Goal: Task Accomplishment & Management: Manage account settings

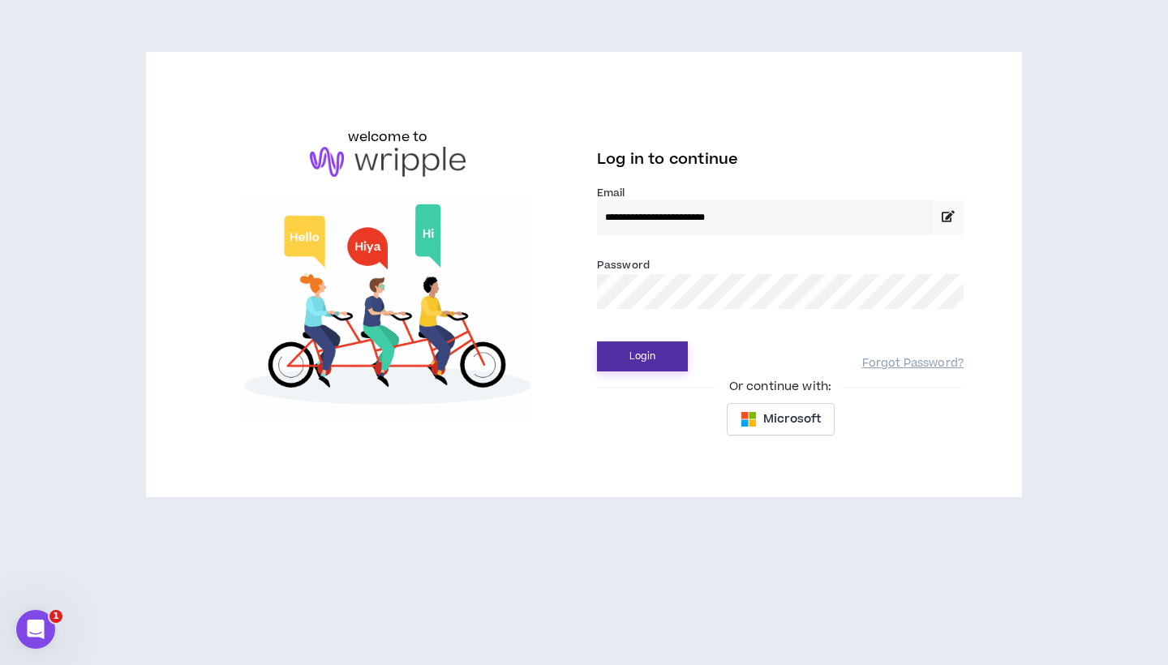
click at [631, 348] on button "Login" at bounding box center [642, 356] width 91 height 30
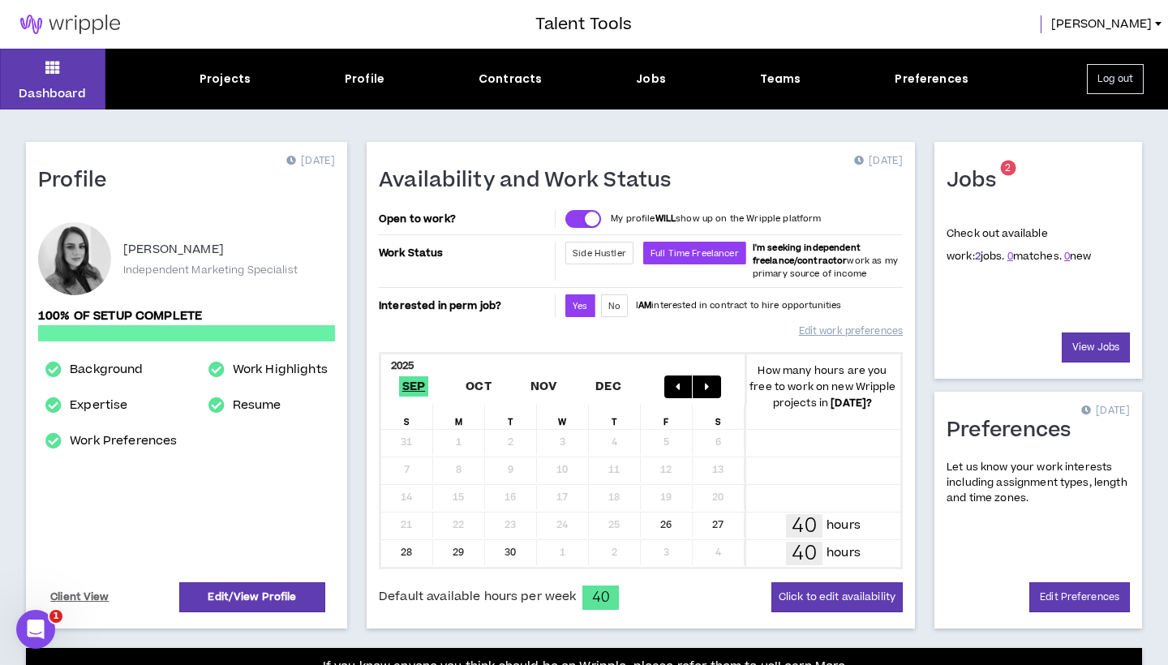
click at [975, 256] on link "2" at bounding box center [978, 256] width 6 height 15
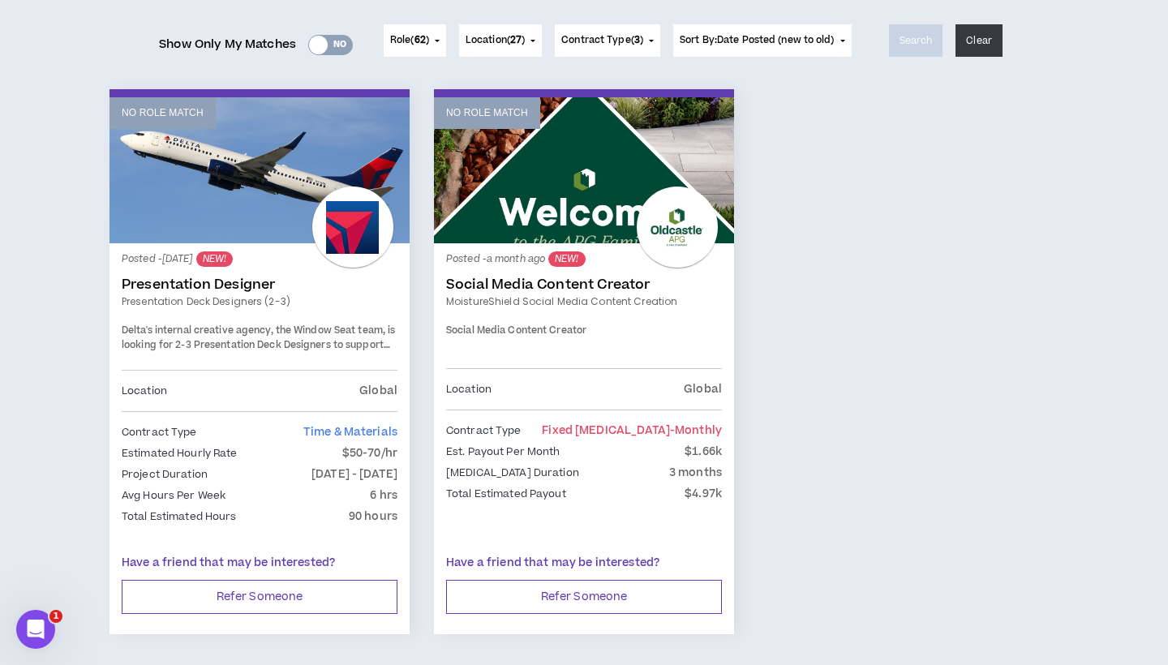
scroll to position [203, 0]
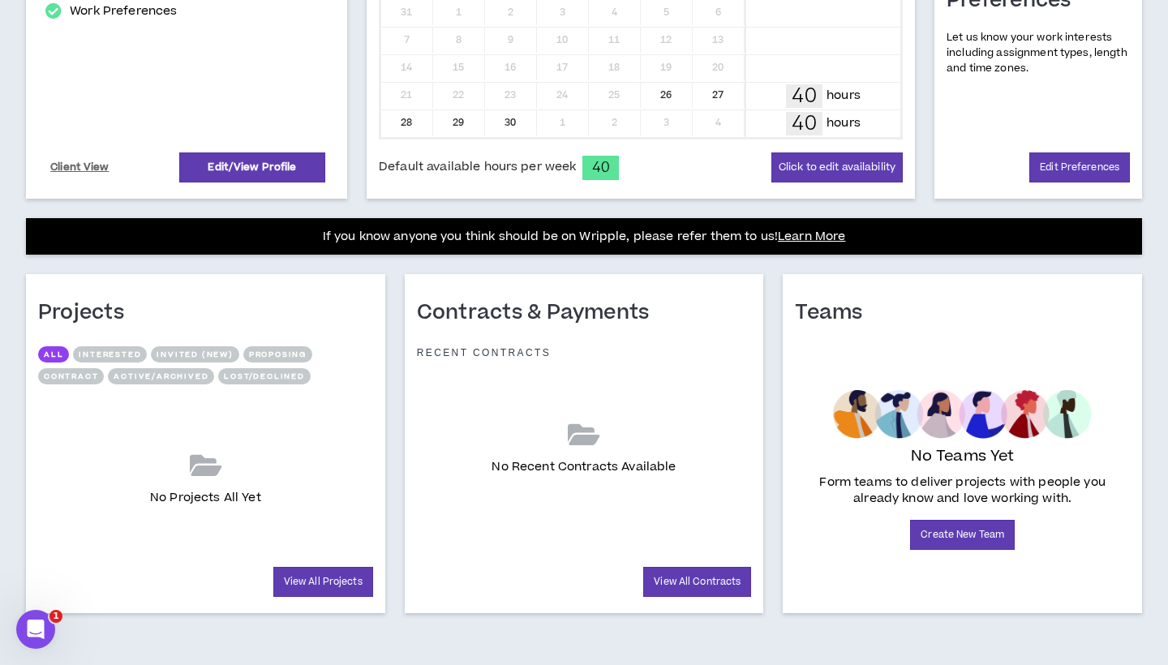
scroll to position [430, 0]
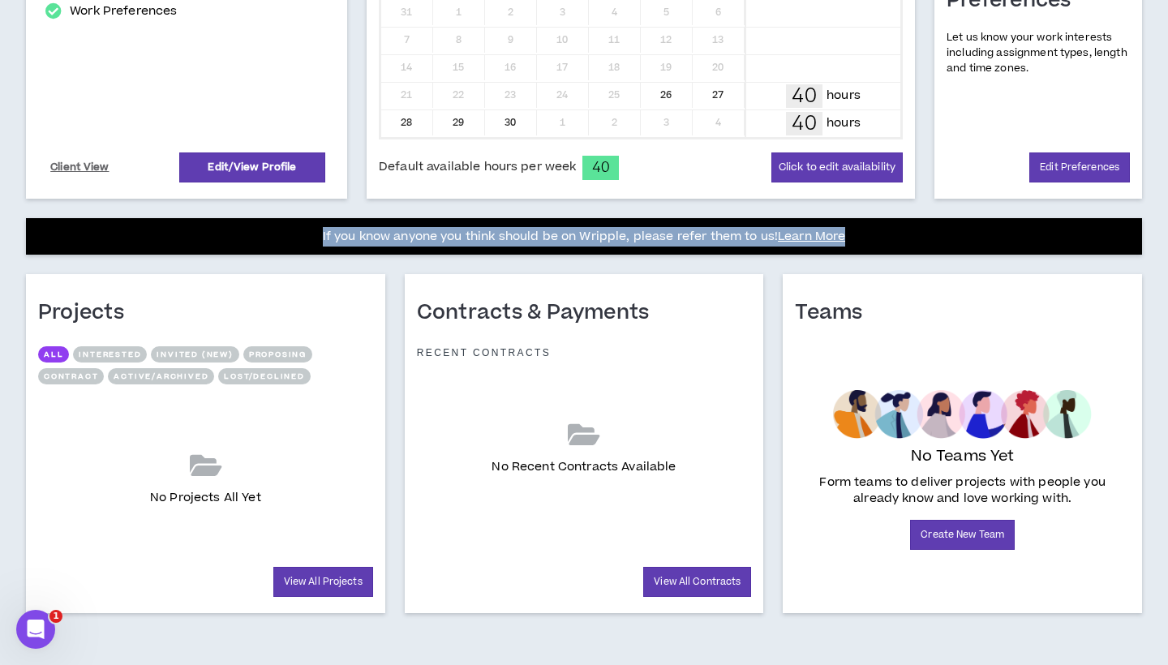
drag, startPoint x: 320, startPoint y: 234, endPoint x: 926, endPoint y: 239, distance: 605.8
click at [926, 239] on div "If you know anyone you think should be on Wripple, please refer them to us! Lea…" at bounding box center [584, 236] width 1092 height 19
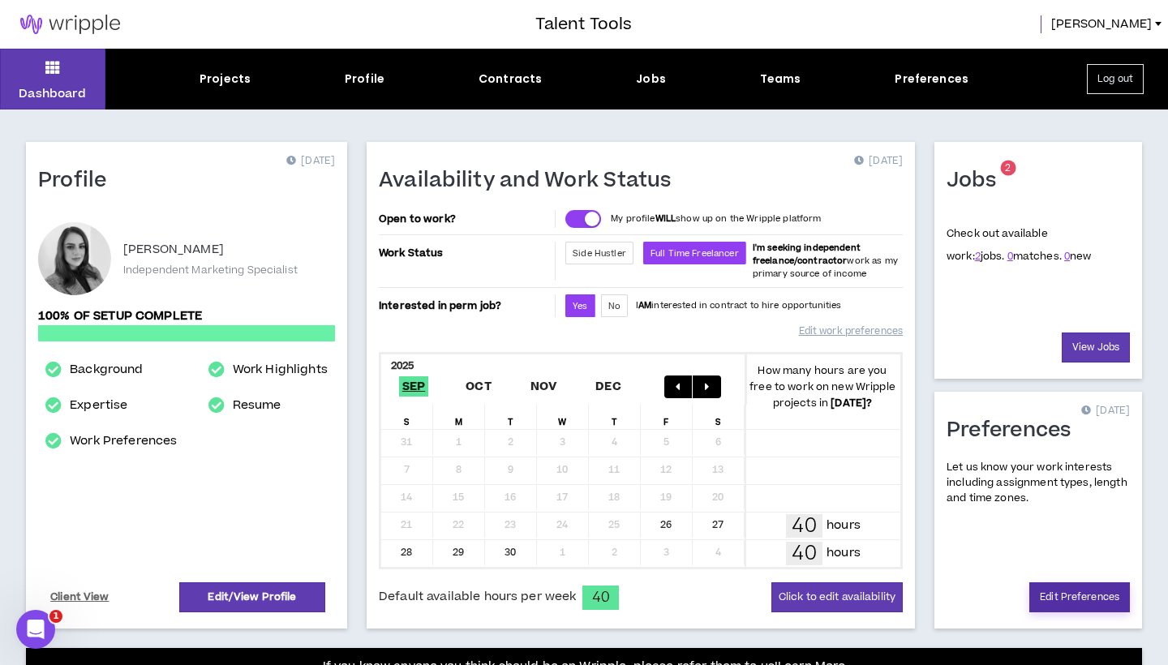
scroll to position [0, 0]
click at [1113, 344] on link "View Jobs" at bounding box center [1096, 348] width 68 height 30
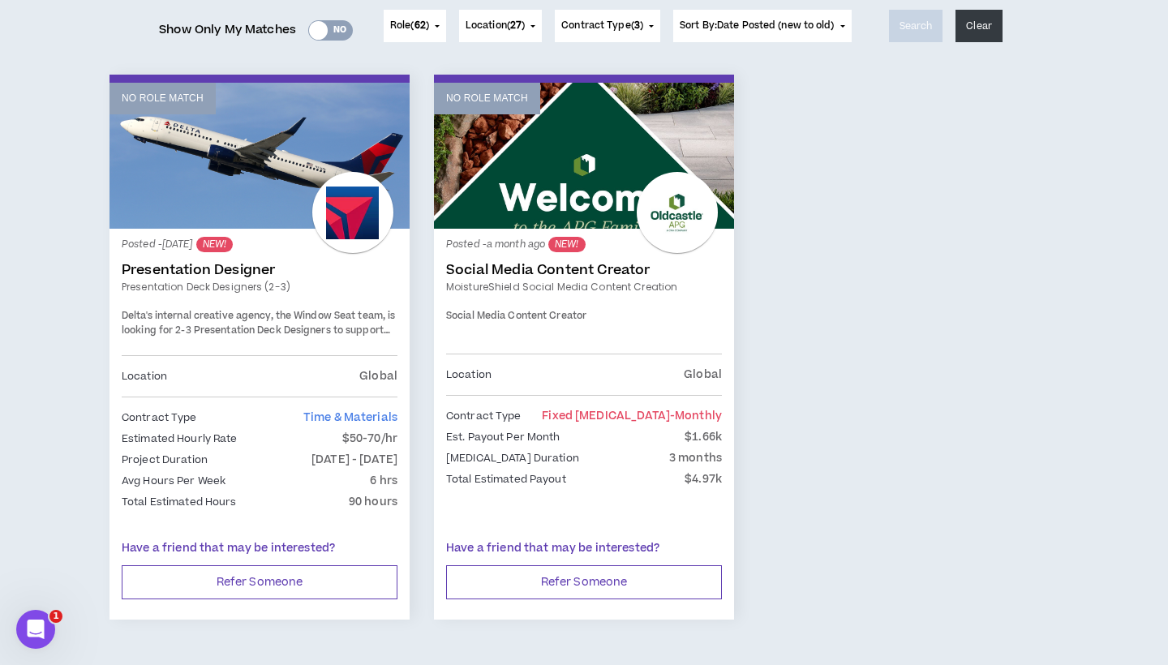
scroll to position [217, 0]
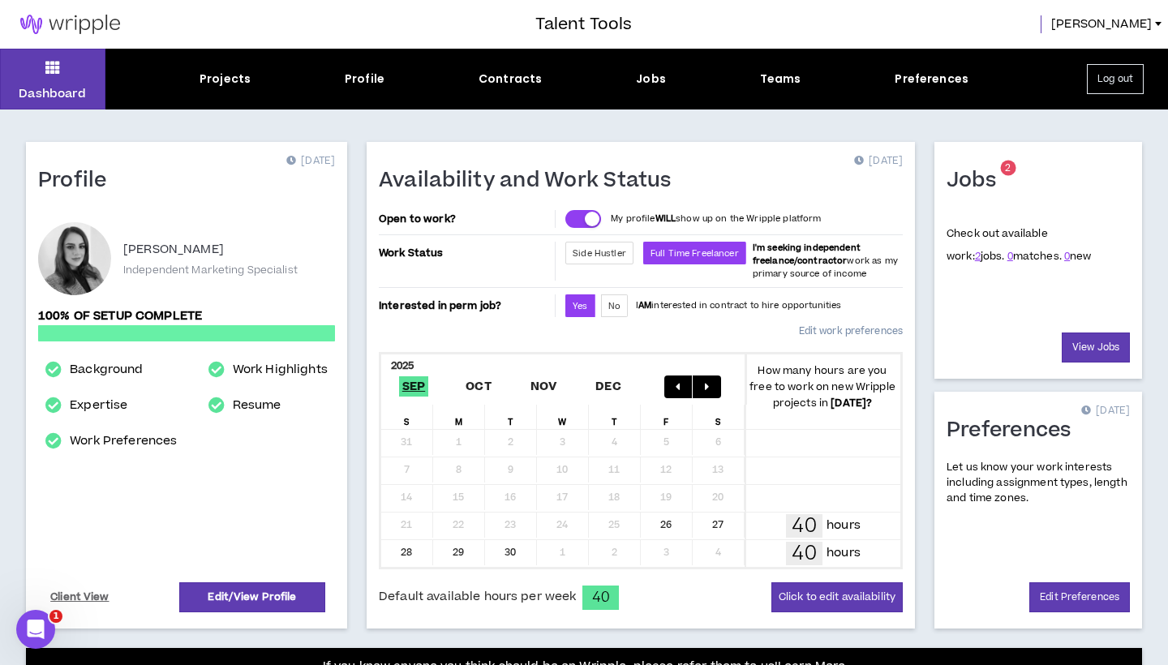
click at [849, 329] on link "Edit work preferences" at bounding box center [851, 331] width 104 height 28
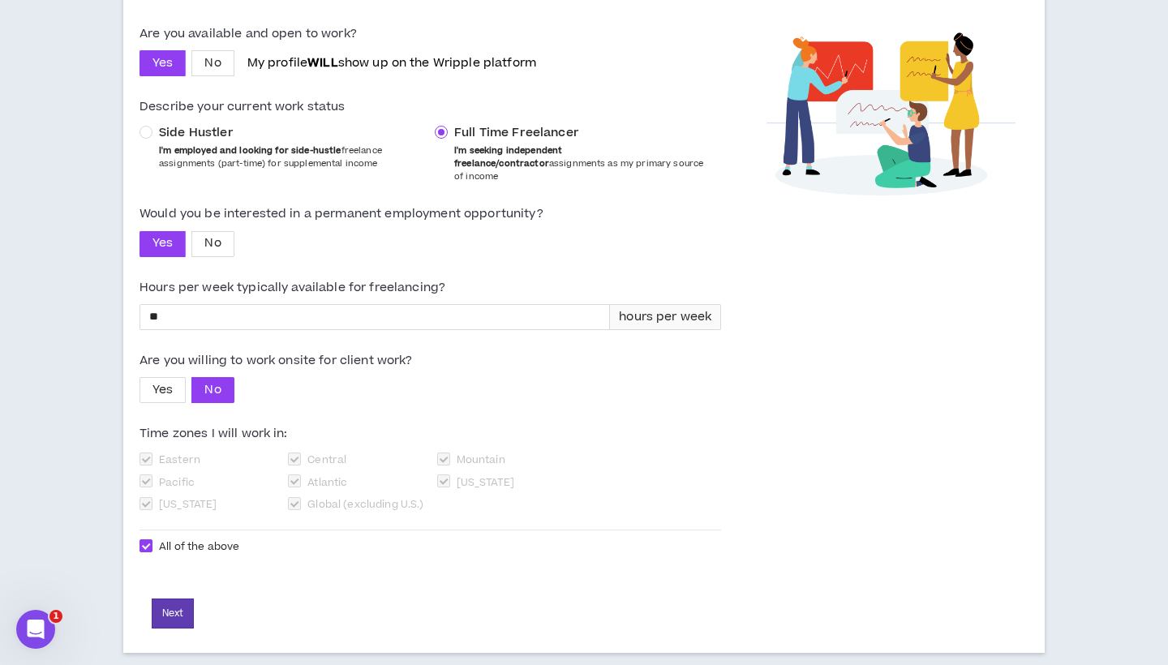
scroll to position [190, 0]
drag, startPoint x: 425, startPoint y: 345, endPoint x: 131, endPoint y: 342, distance: 294.4
click at [131, 342] on div "Are you available and open to work? Yes No My profile WILL show up on the Wripp…" at bounding box center [430, 325] width 614 height 658
copy label "Are you willing to work onsite for client work?"
click at [399, 358] on label "Are you willing to work onsite for client work?" at bounding box center [429, 361] width 581 height 28
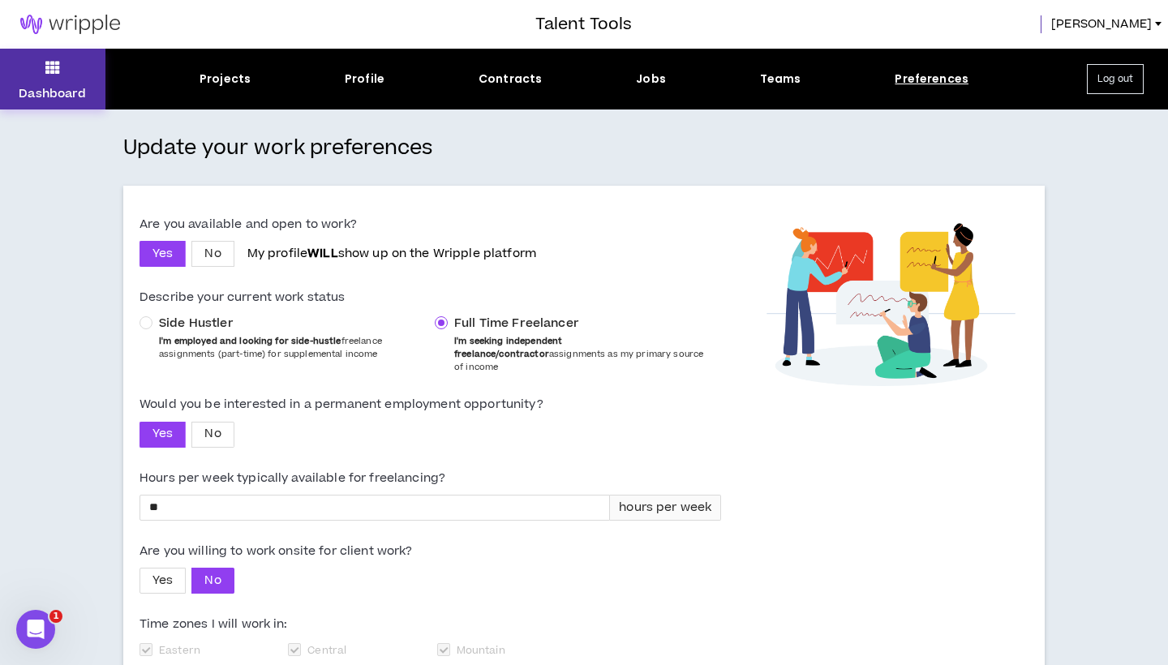
scroll to position [0, 0]
click at [42, 24] on img at bounding box center [70, 24] width 140 height 19
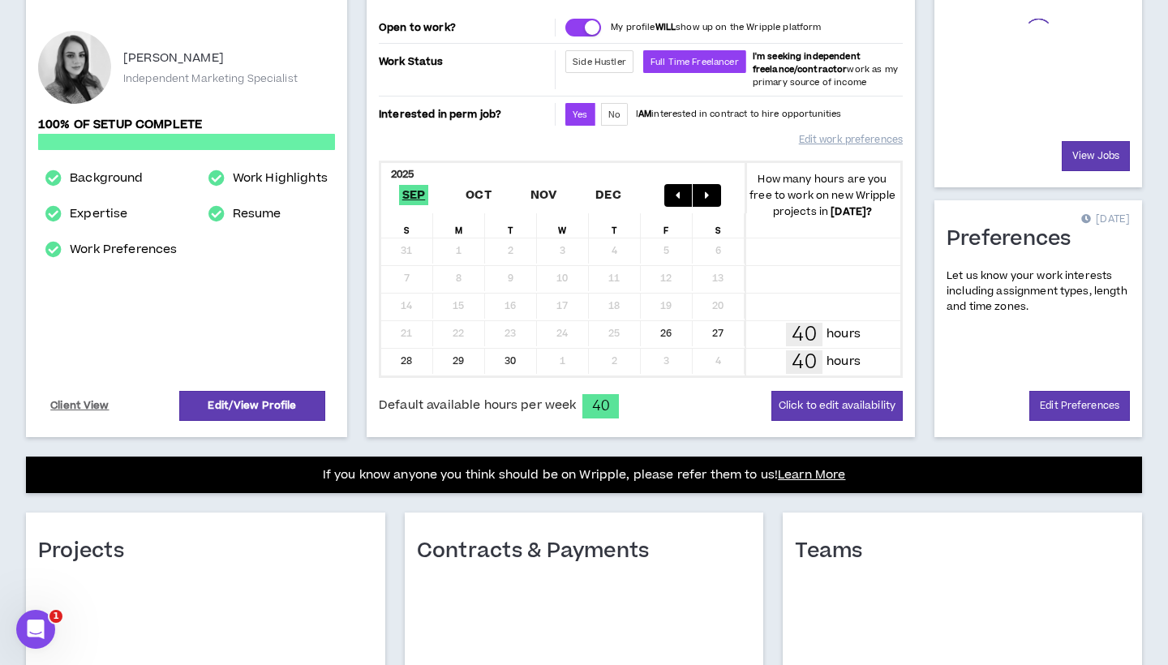
scroll to position [194, 0]
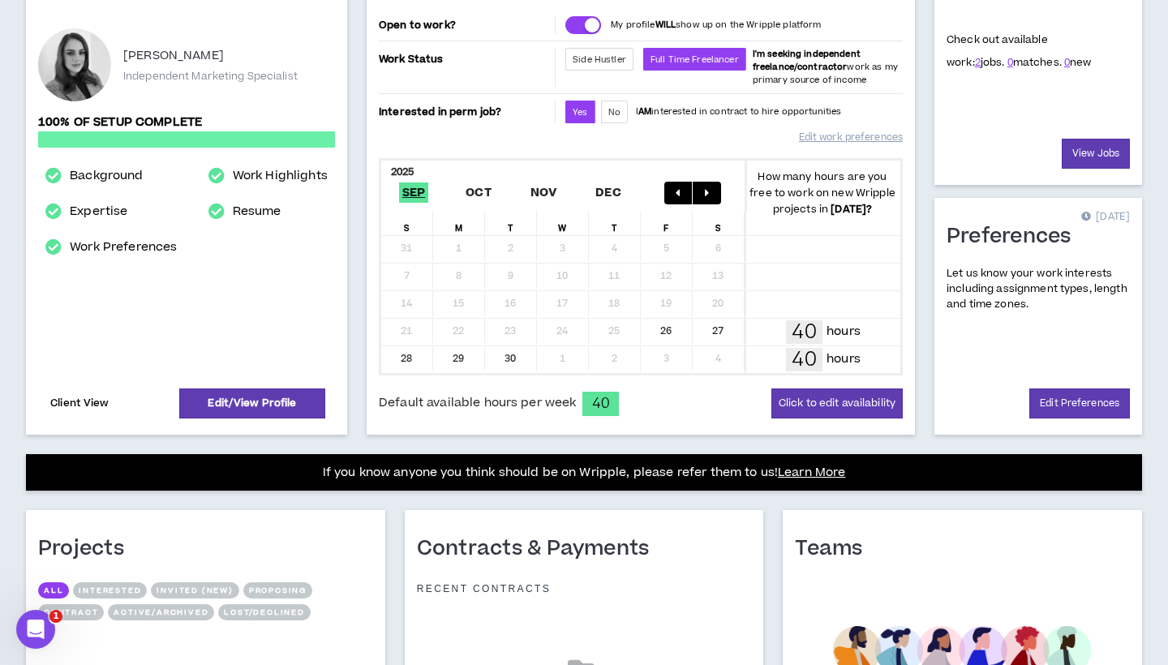
click at [100, 397] on link "Client View" at bounding box center [80, 403] width 64 height 28
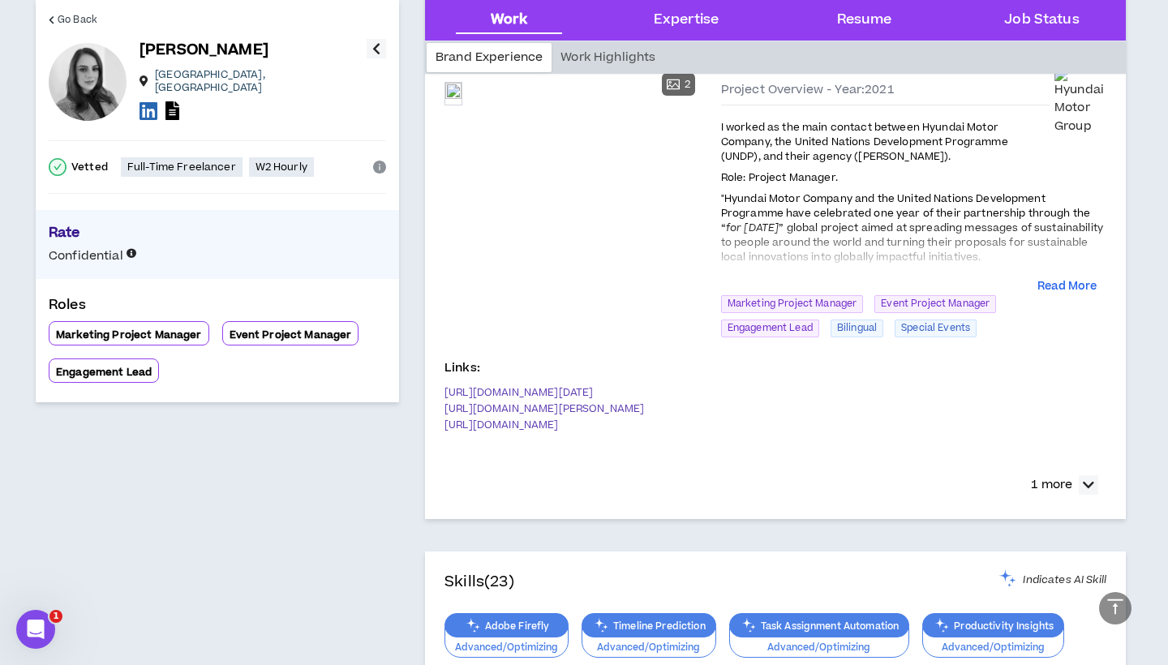
scroll to position [1262, 0]
click at [1053, 491] on p "1 more" at bounding box center [1051, 486] width 41 height 18
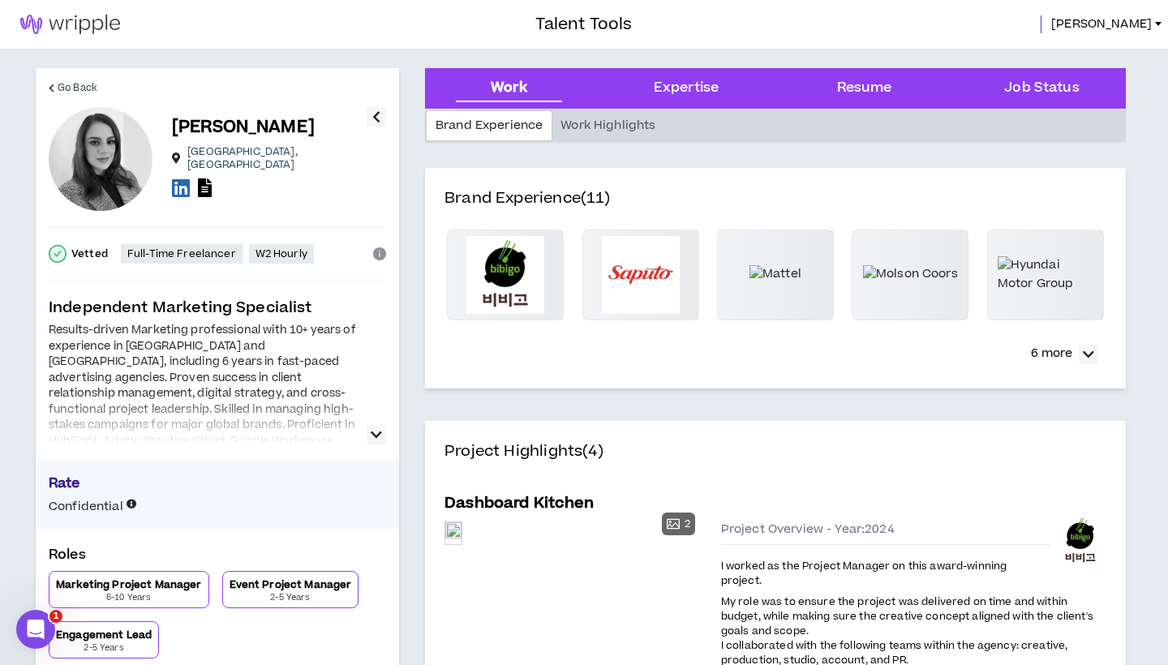
scroll to position [0, 0]
click at [691, 93] on div "Expertise" at bounding box center [686, 88] width 65 height 21
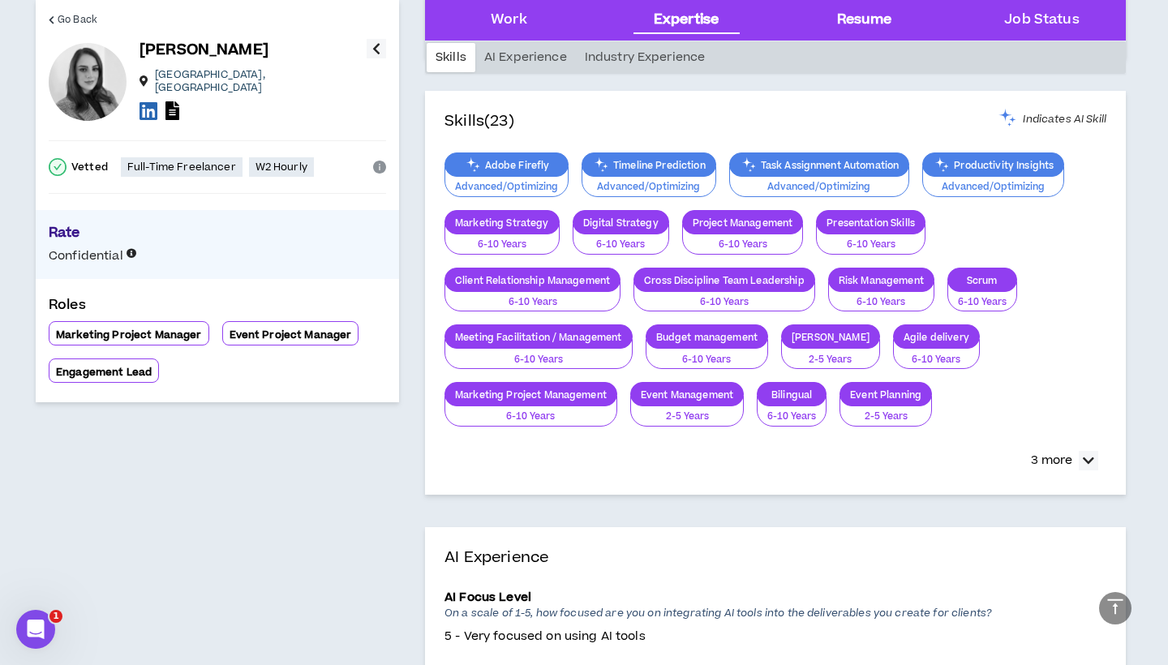
click at [828, 32] on div "Resume" at bounding box center [864, 20] width 152 height 41
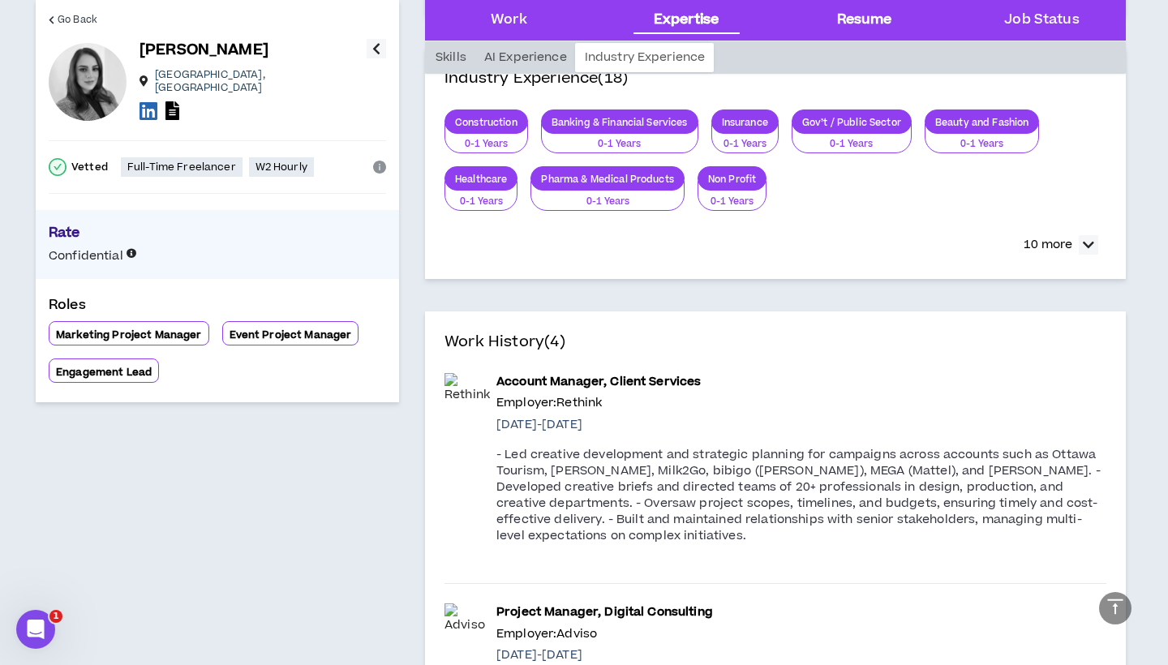
scroll to position [3168, 0]
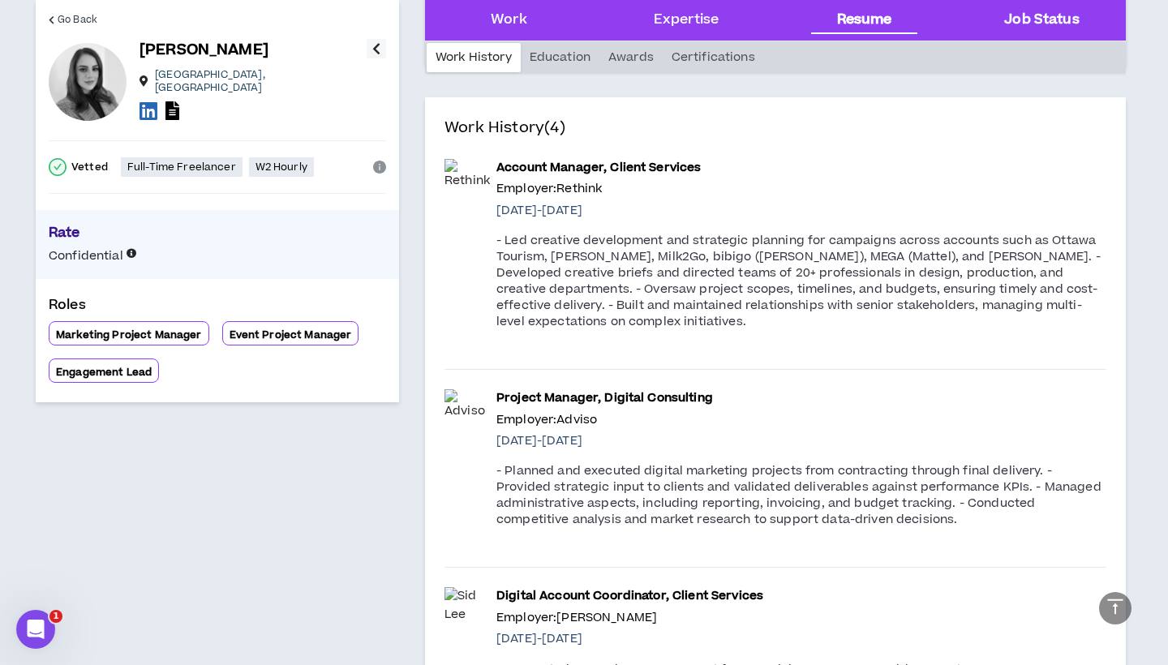
click at [1038, 29] on Status "Job Status" at bounding box center [1041, 20] width 75 height 21
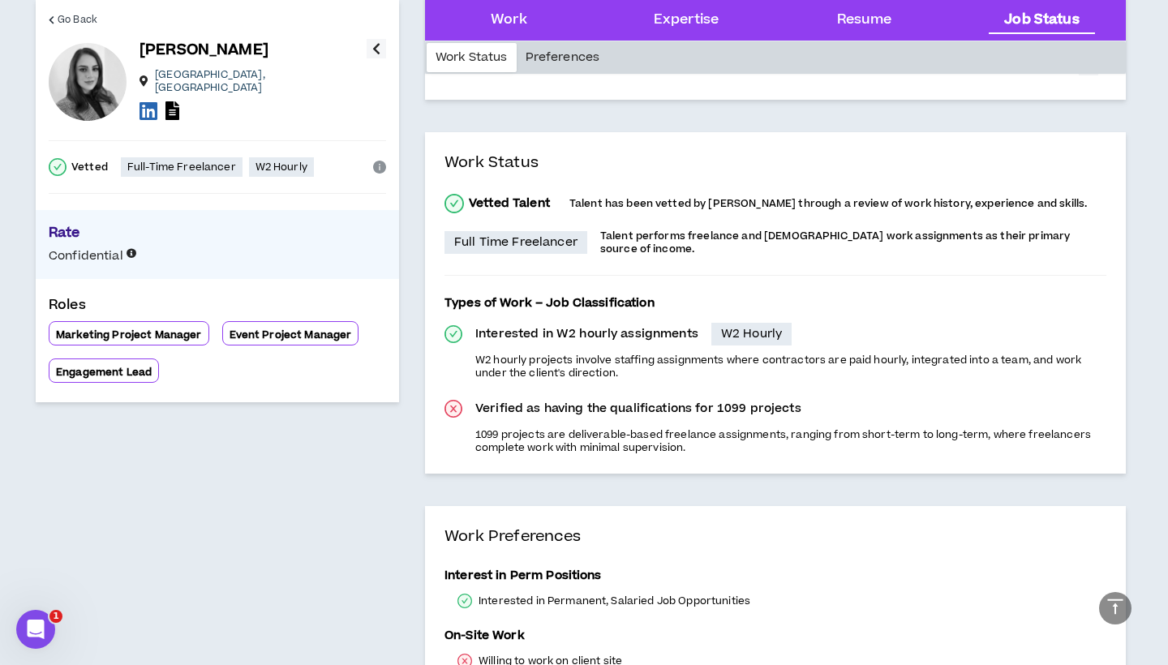
click at [560, 57] on div "Preferences" at bounding box center [563, 57] width 92 height 29
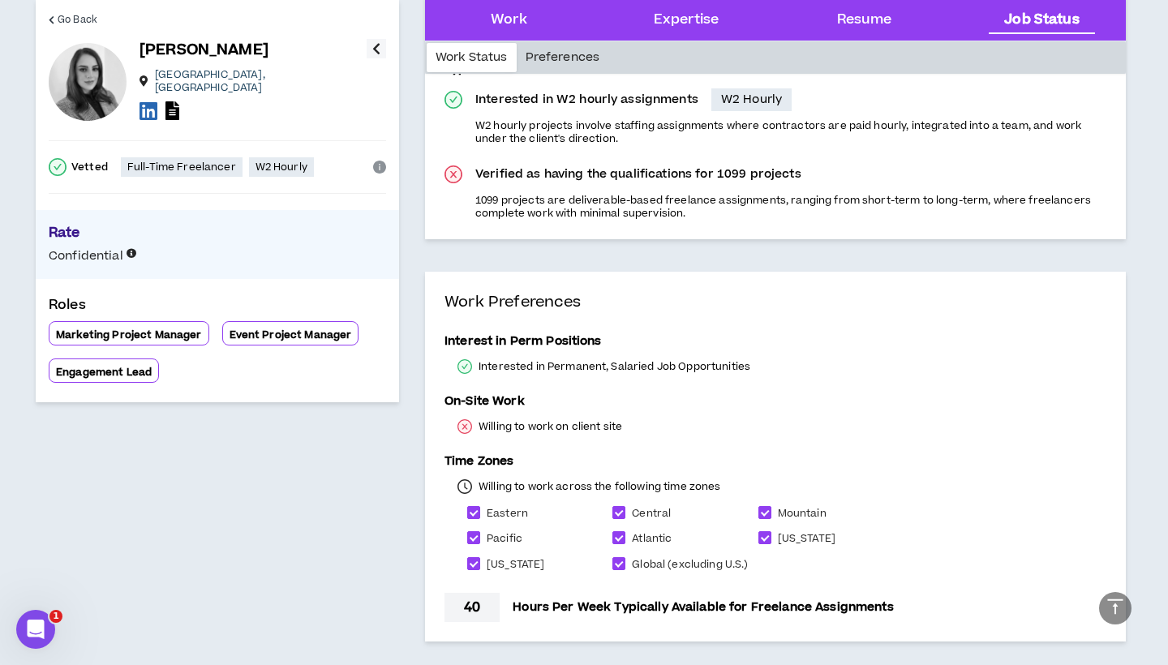
scroll to position [5374, 0]
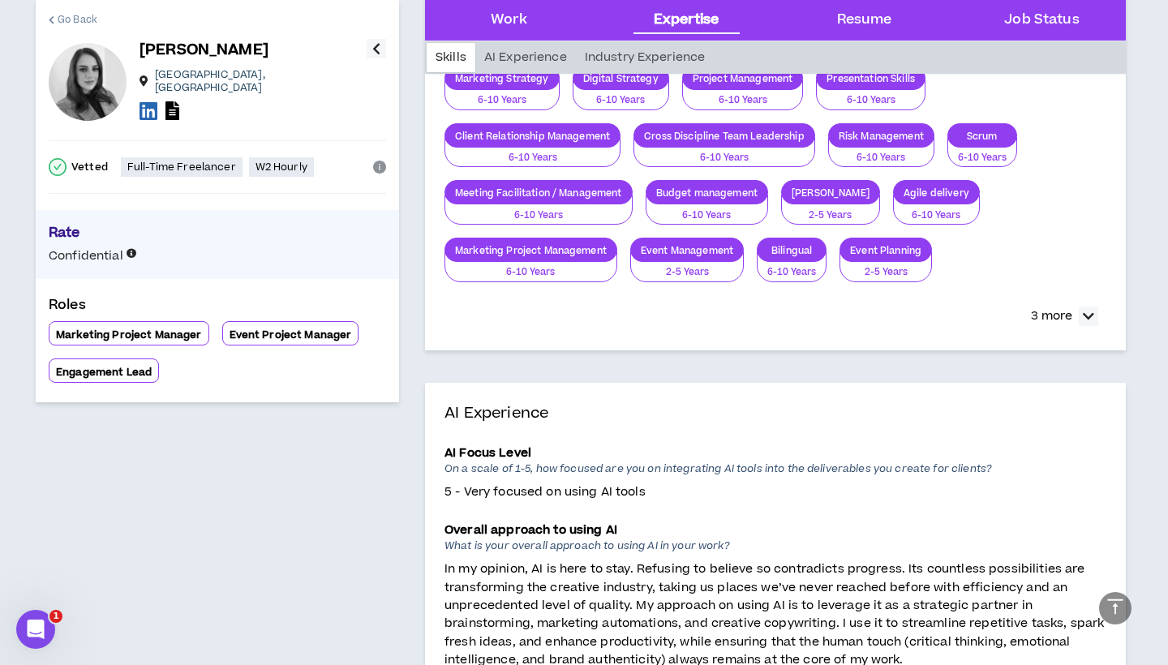
click at [84, 18] on span "Go Back" at bounding box center [78, 19] width 40 height 15
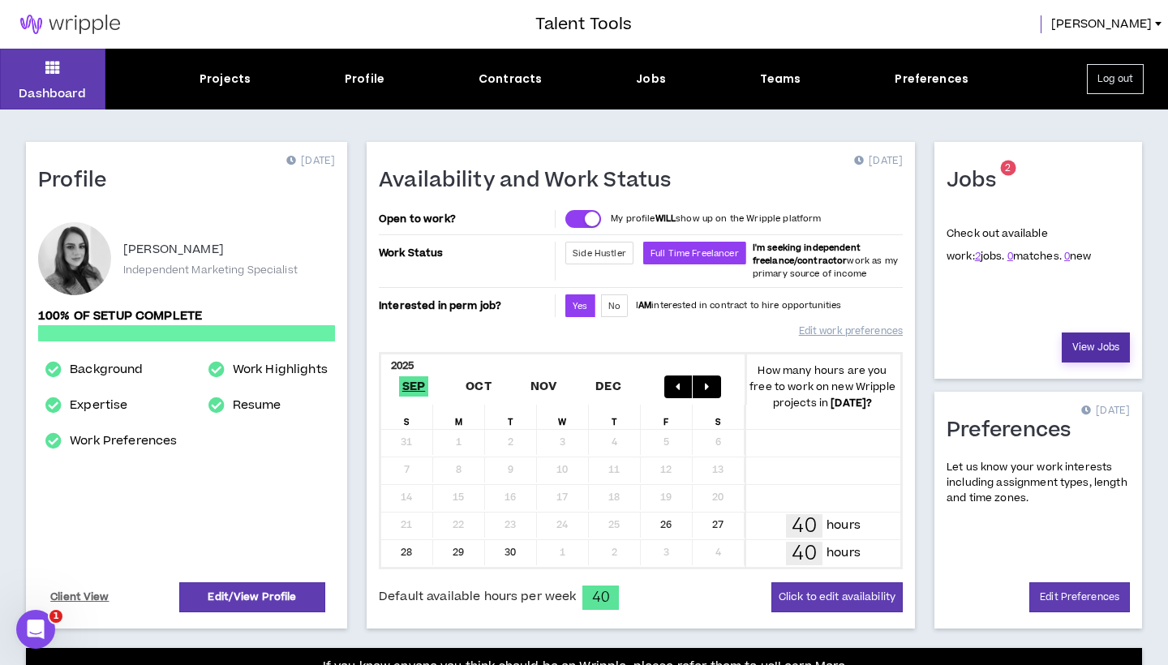
click at [1088, 358] on link "View Jobs" at bounding box center [1096, 348] width 68 height 30
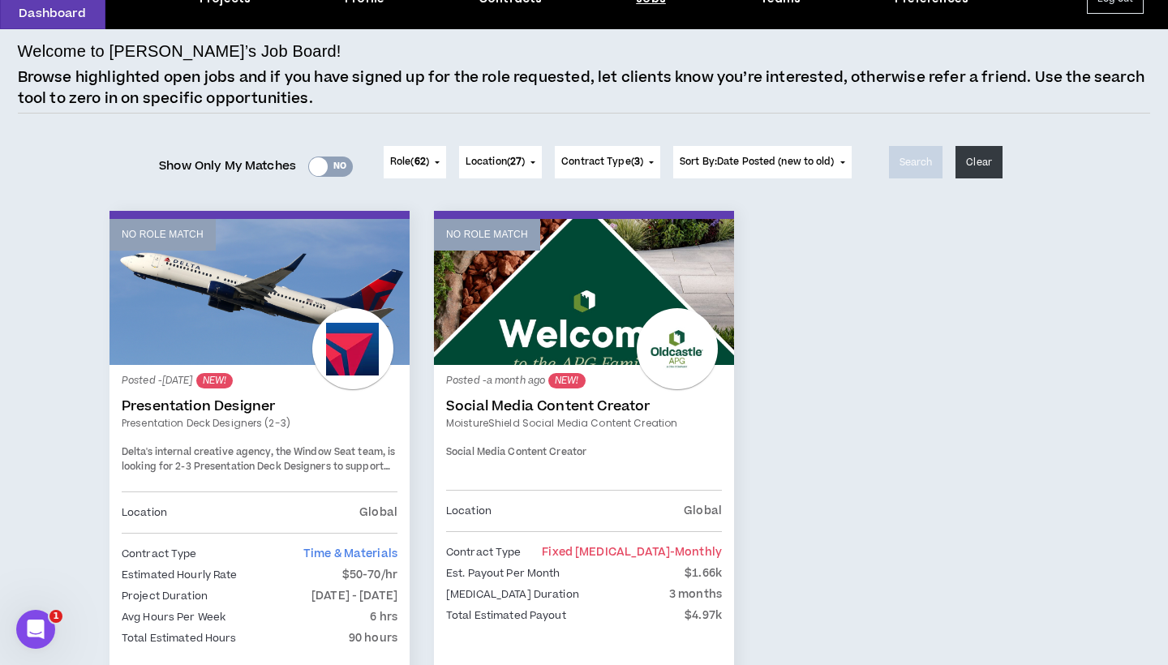
scroll to position [73, 0]
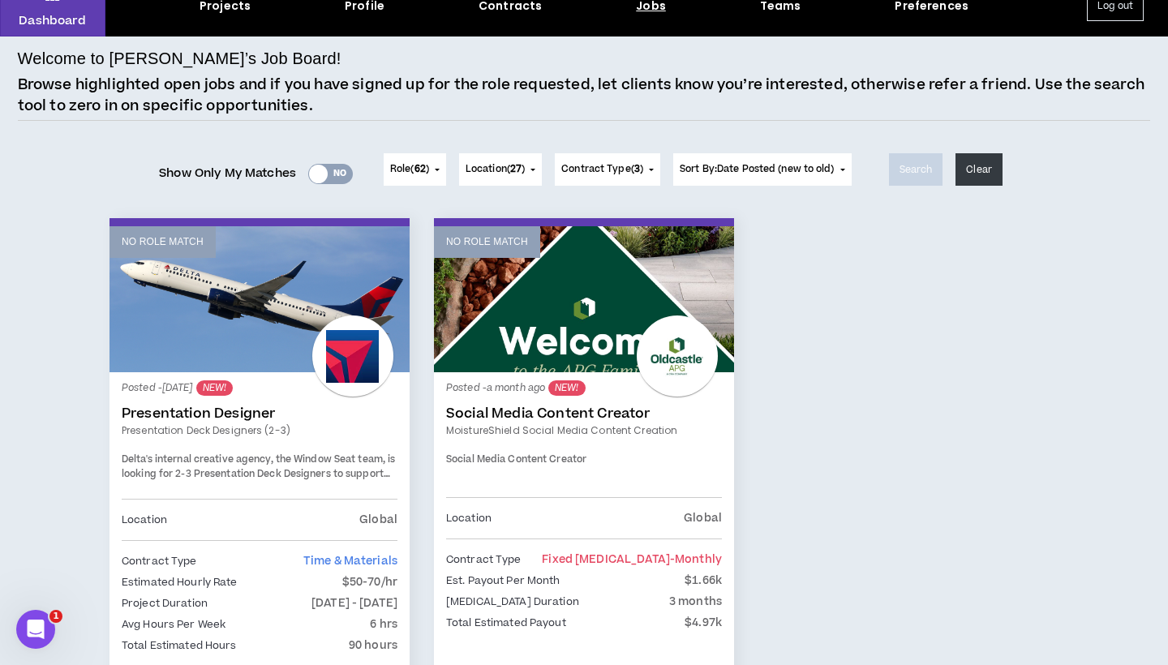
click at [503, 165] on span "Location ( 27 )" at bounding box center [495, 169] width 59 height 15
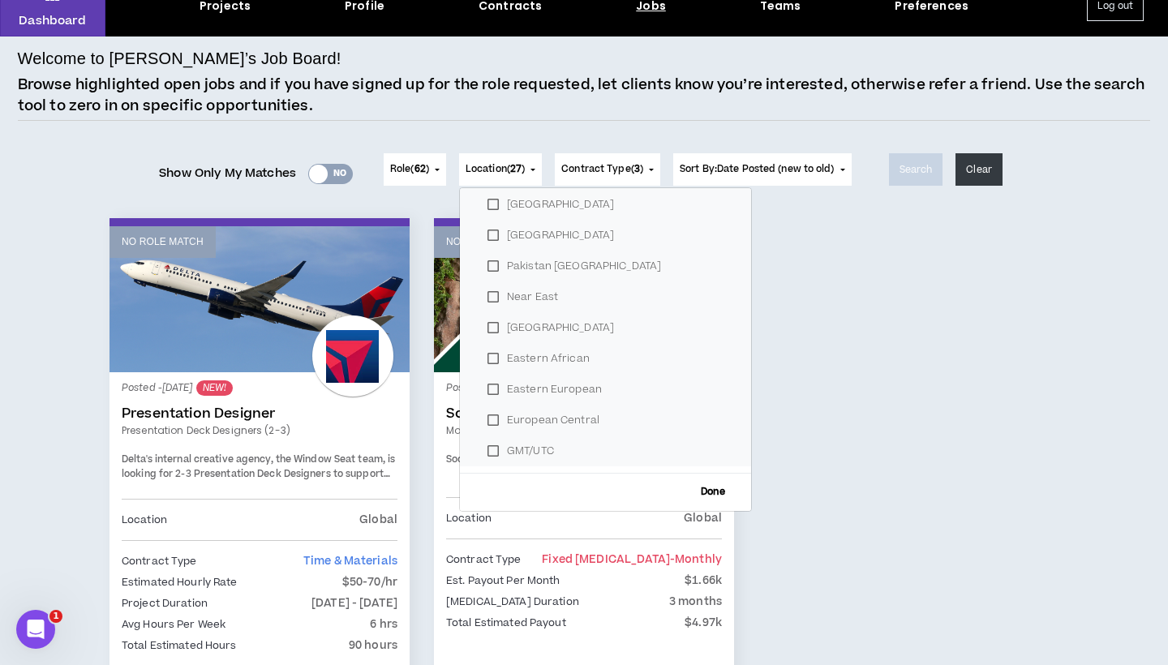
scroll to position [655, 0]
click at [507, 169] on span "Location ( 27 )" at bounding box center [495, 169] width 59 height 15
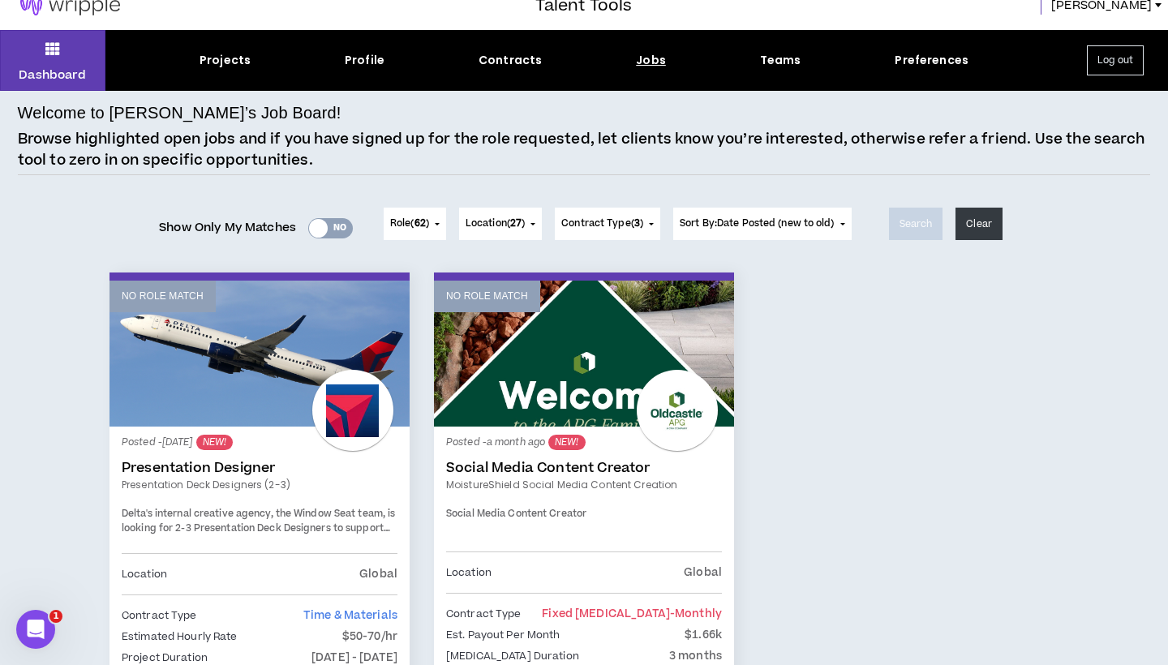
scroll to position [17, 0]
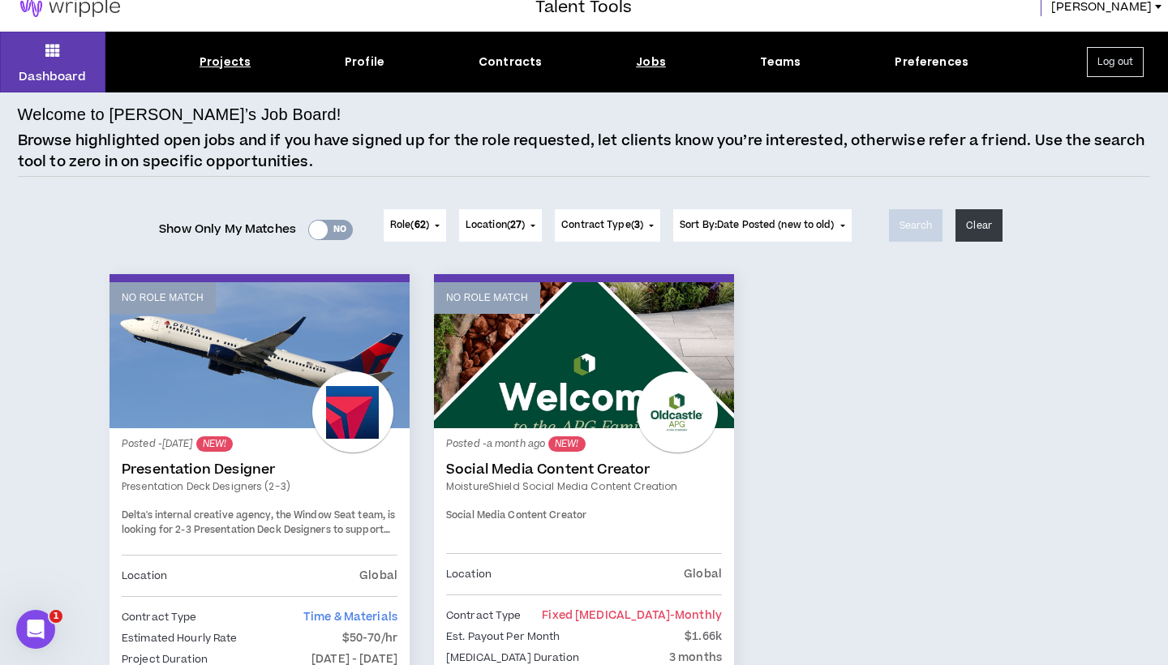
click at [216, 64] on div "Projects" at bounding box center [225, 62] width 51 height 17
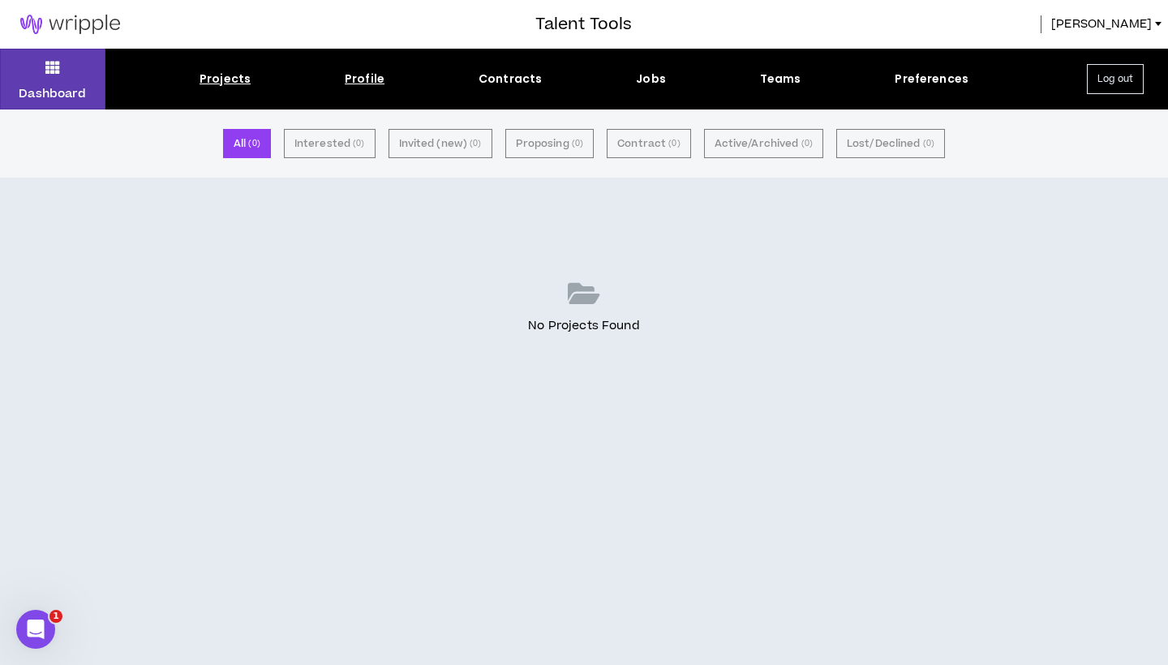
click at [380, 85] on div "Profile" at bounding box center [365, 79] width 40 height 17
select select "*"
select select "PT"
select select "*****"
select select "*"
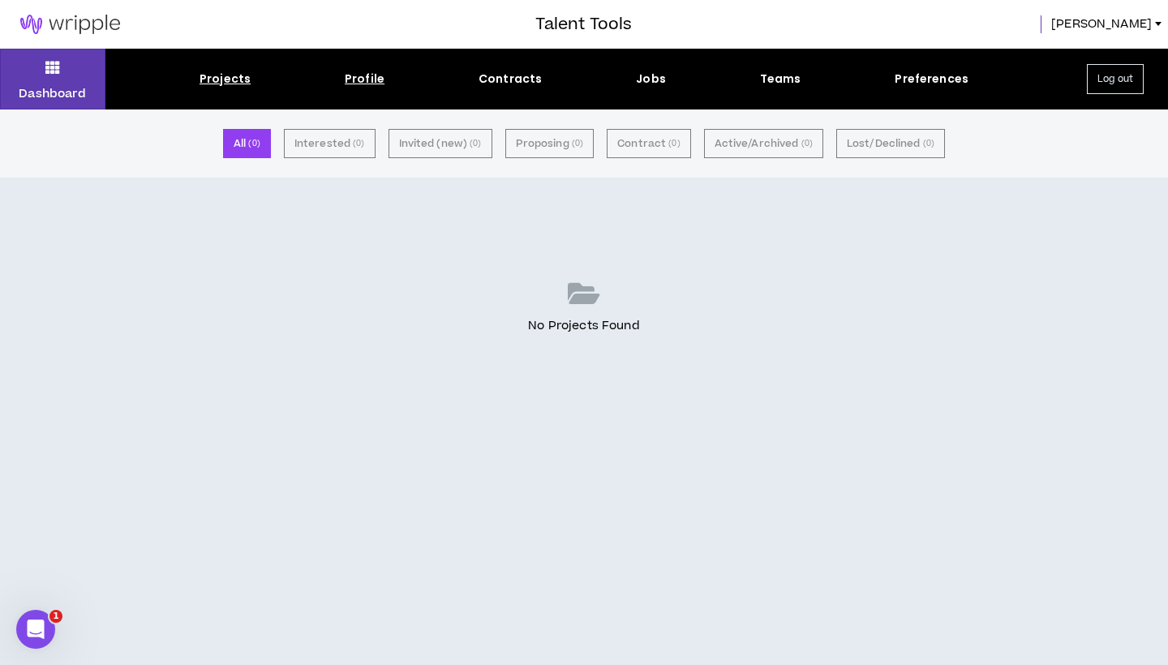
select select "**********"
select select "*****"
select select "**********"
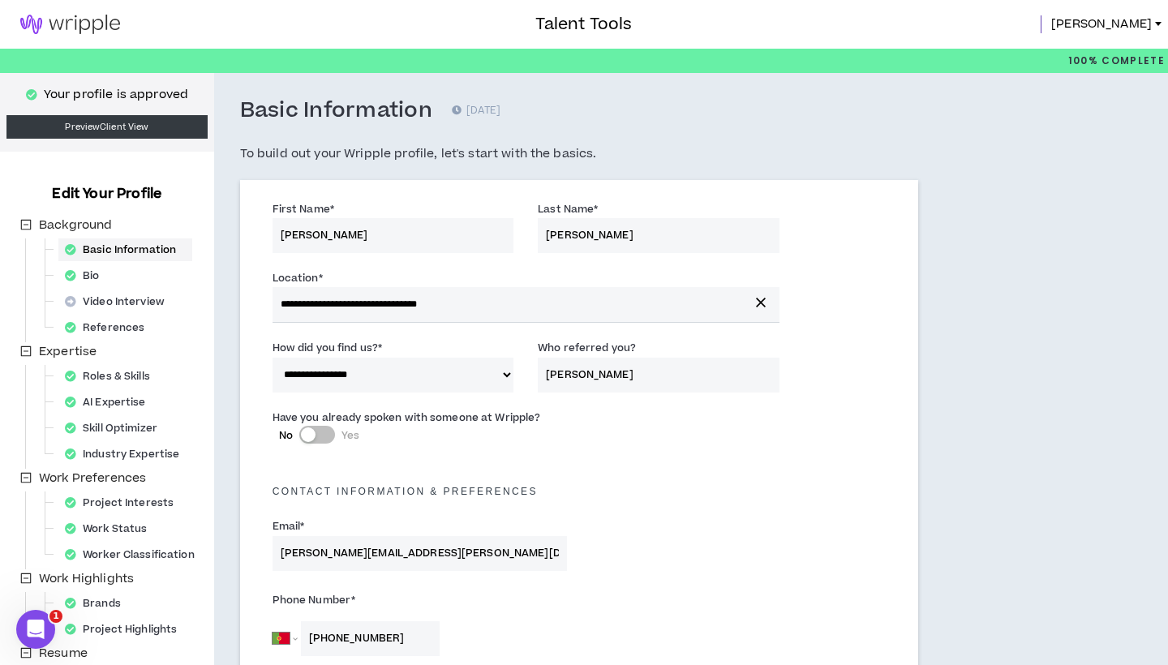
click at [65, 36] on link at bounding box center [70, 24] width 140 height 49
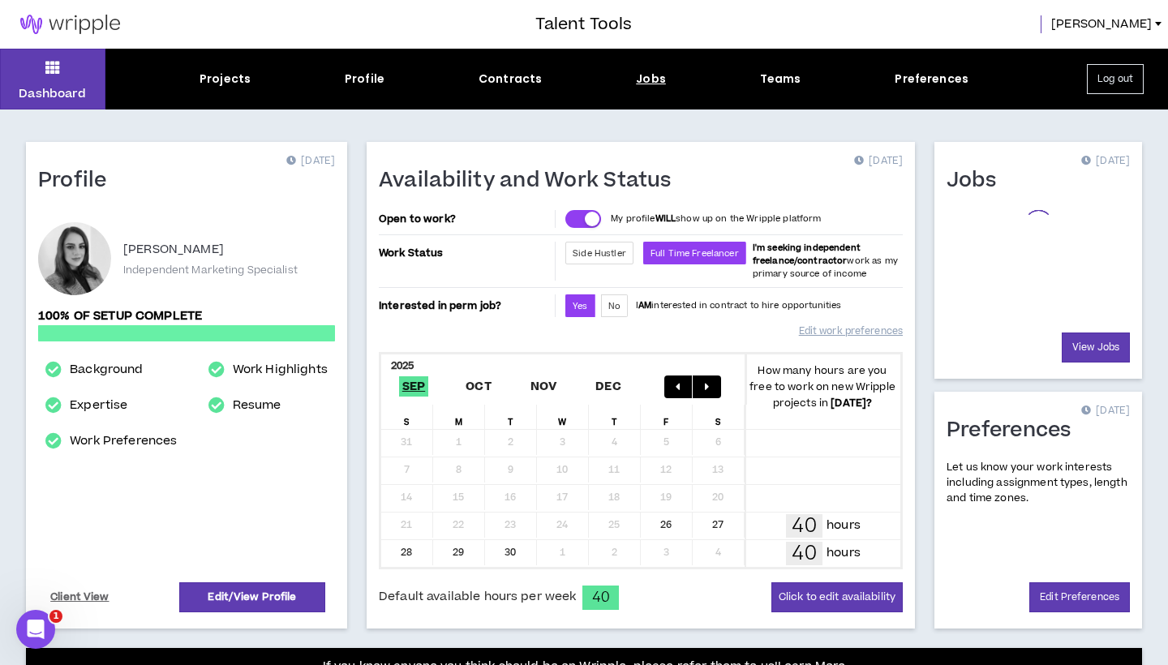
click at [657, 77] on div "Jobs" at bounding box center [651, 79] width 30 height 17
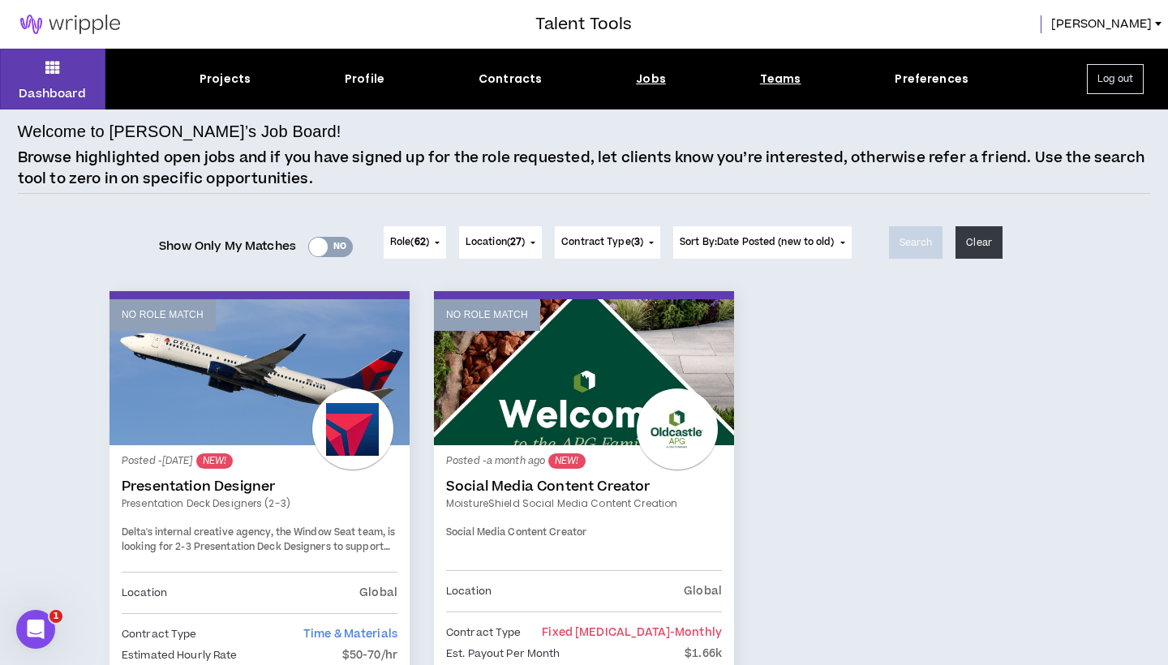
click at [784, 77] on div "Teams" at bounding box center [780, 79] width 41 height 17
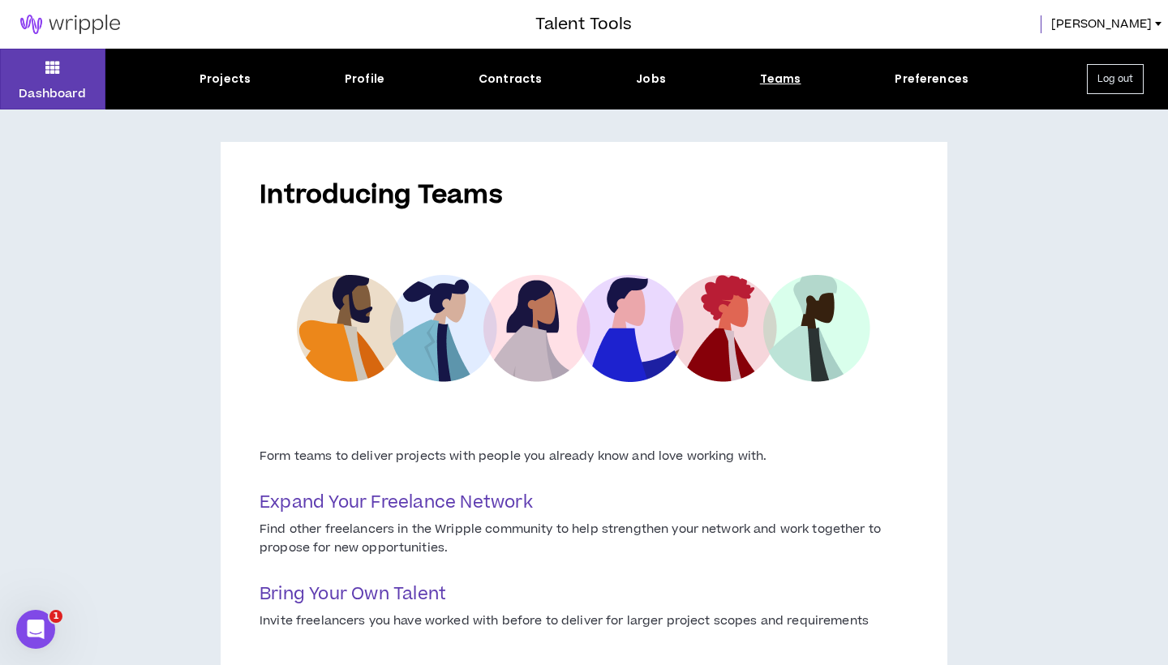
click at [940, 88] on div "Dashboard Projects Profile Contracts Jobs Teams Preferences Log out" at bounding box center [584, 79] width 1168 height 61
click at [939, 84] on div "Preferences" at bounding box center [932, 79] width 74 height 17
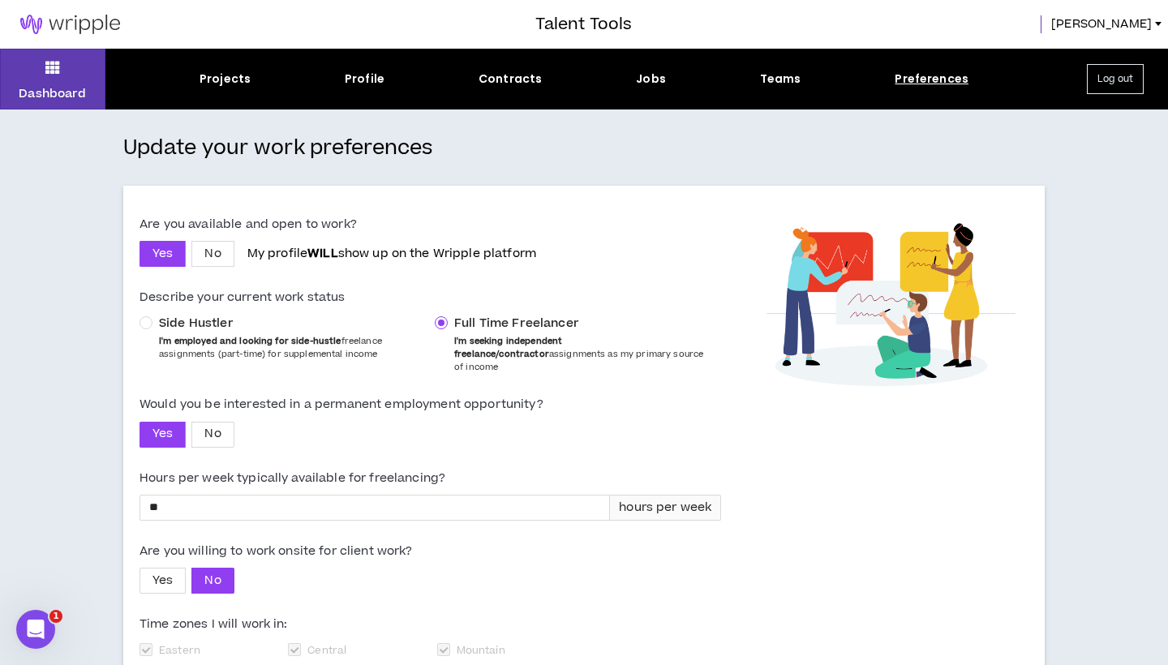
click at [54, 21] on img at bounding box center [70, 24] width 140 height 19
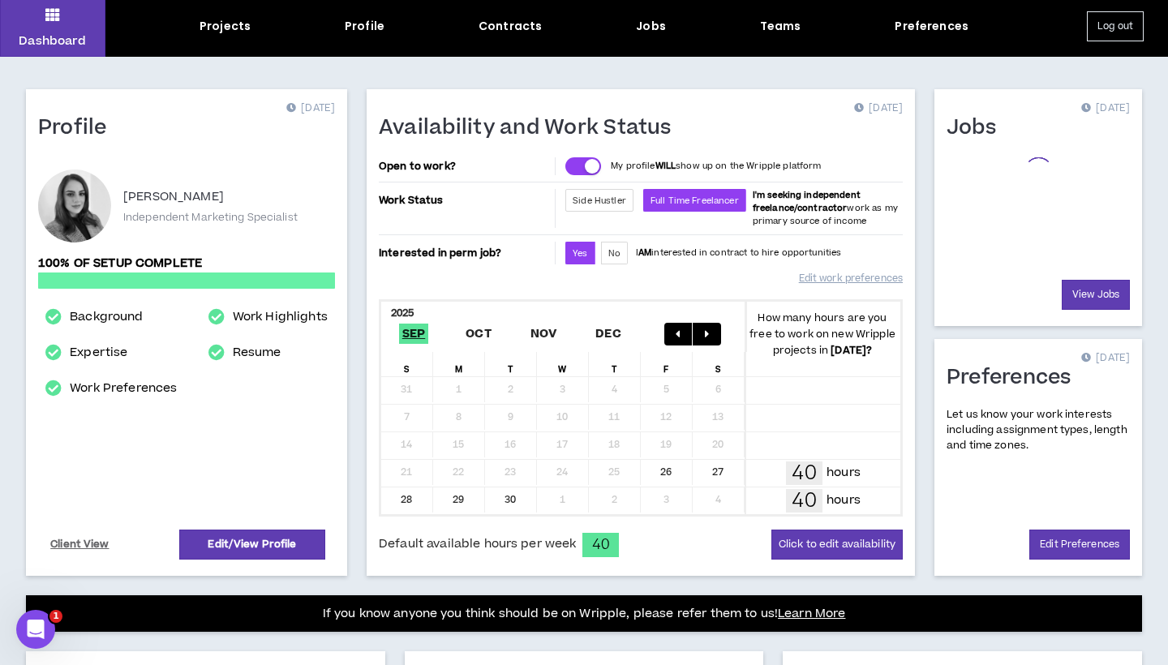
scroll to position [66, 0]
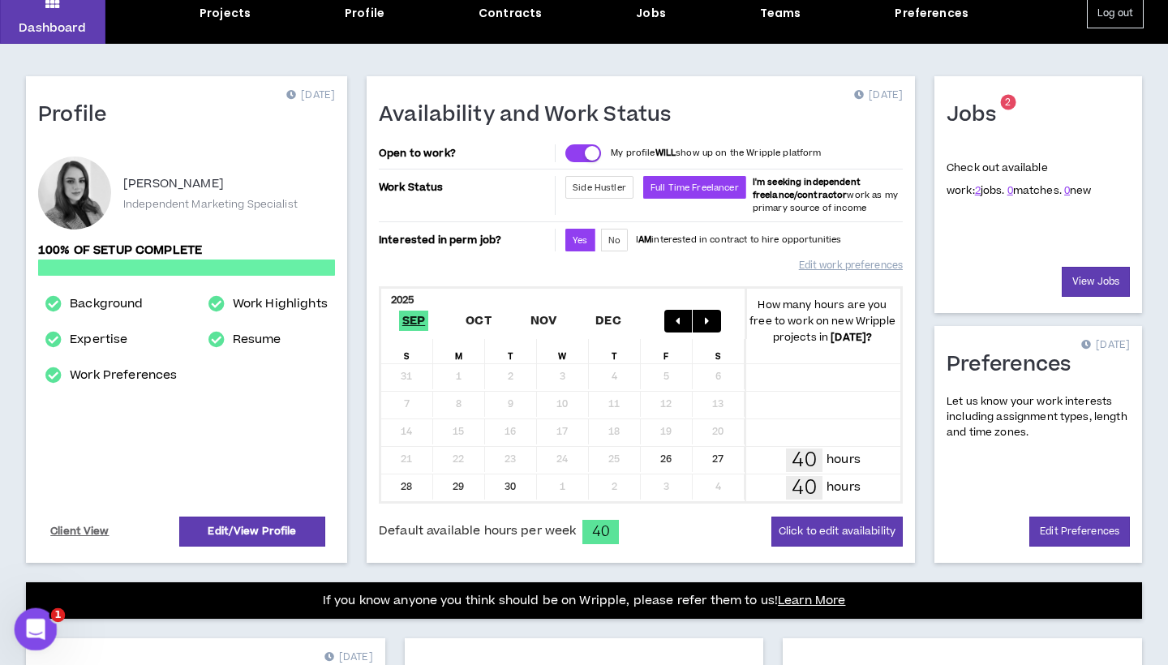
click at [21, 631] on icon "Open Intercom Messenger" at bounding box center [33, 627] width 27 height 27
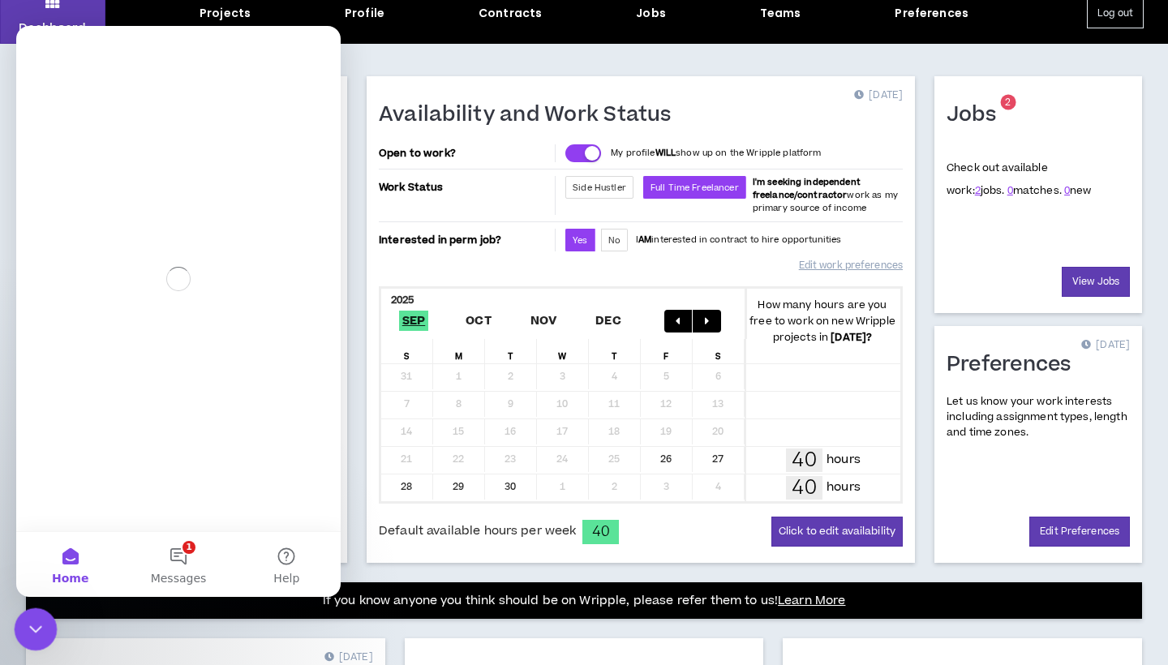
scroll to position [0, 0]
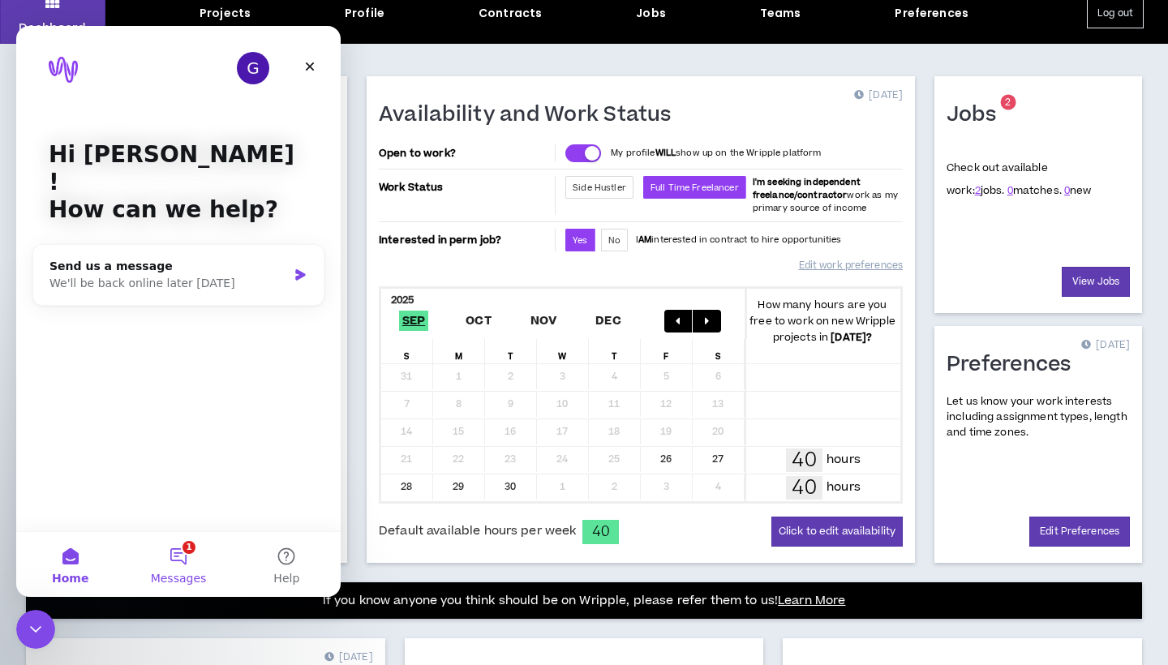
click at [186, 570] on button "1 Messages" at bounding box center [178, 564] width 108 height 65
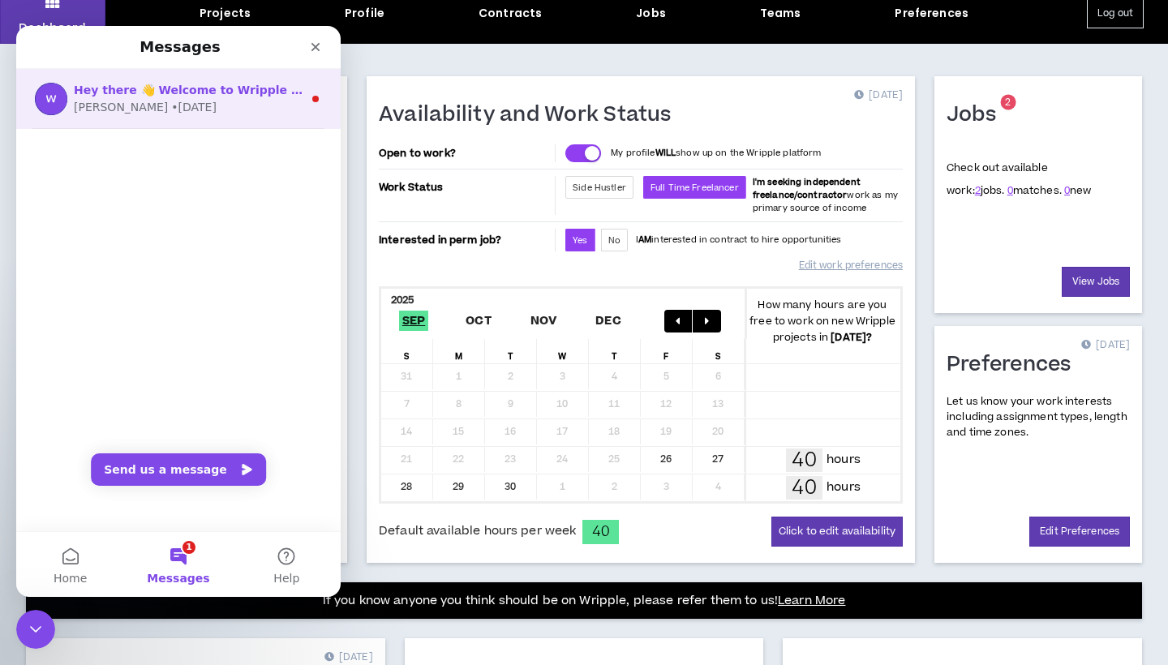
click at [209, 110] on div "[PERSON_NAME] • [DATE]" at bounding box center [188, 107] width 229 height 17
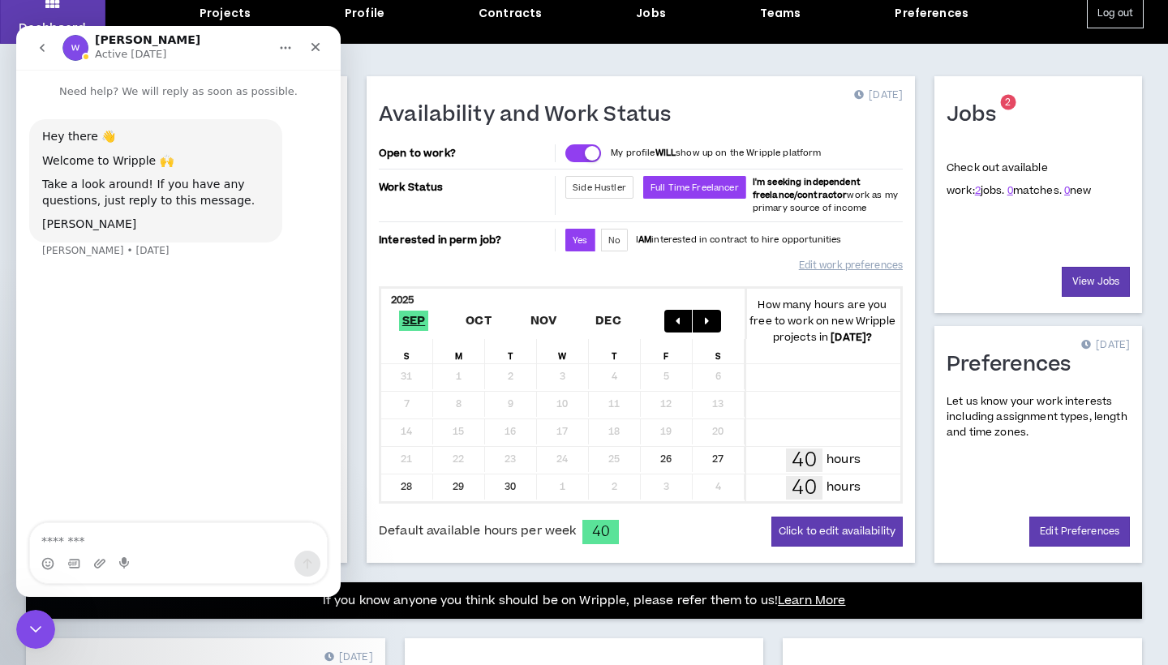
click at [42, 49] on icon "go back" at bounding box center [42, 48] width 5 height 8
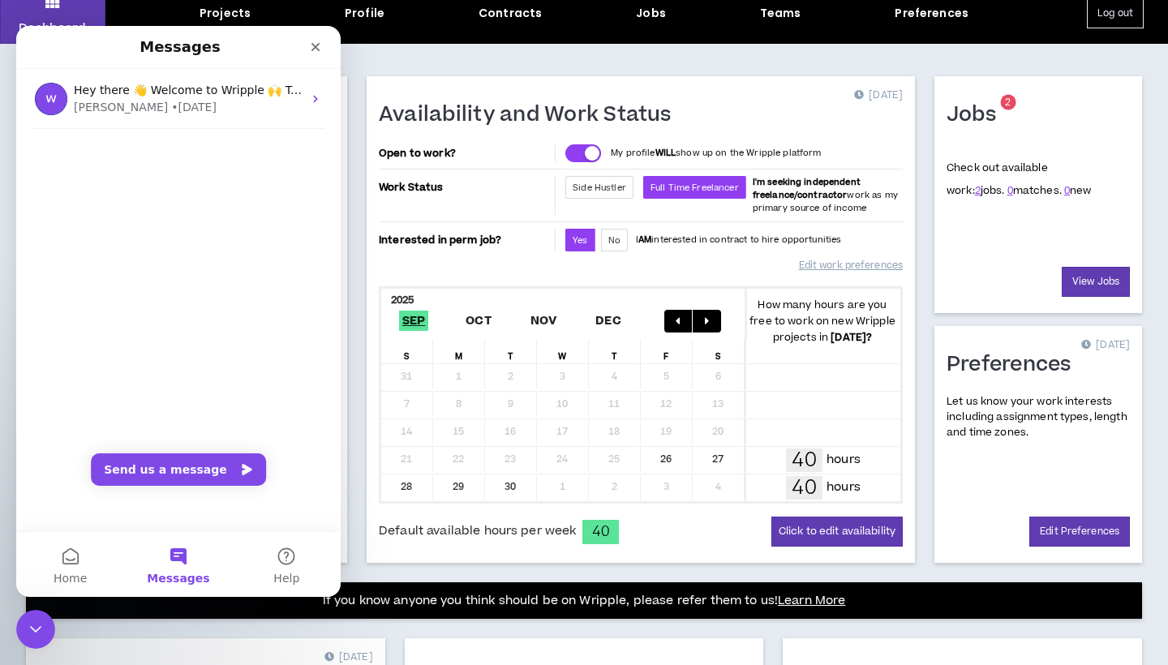
click at [42, 49] on div "Messages" at bounding box center [178, 46] width 303 height 29
click at [308, 54] on div "Close" at bounding box center [315, 46] width 29 height 29
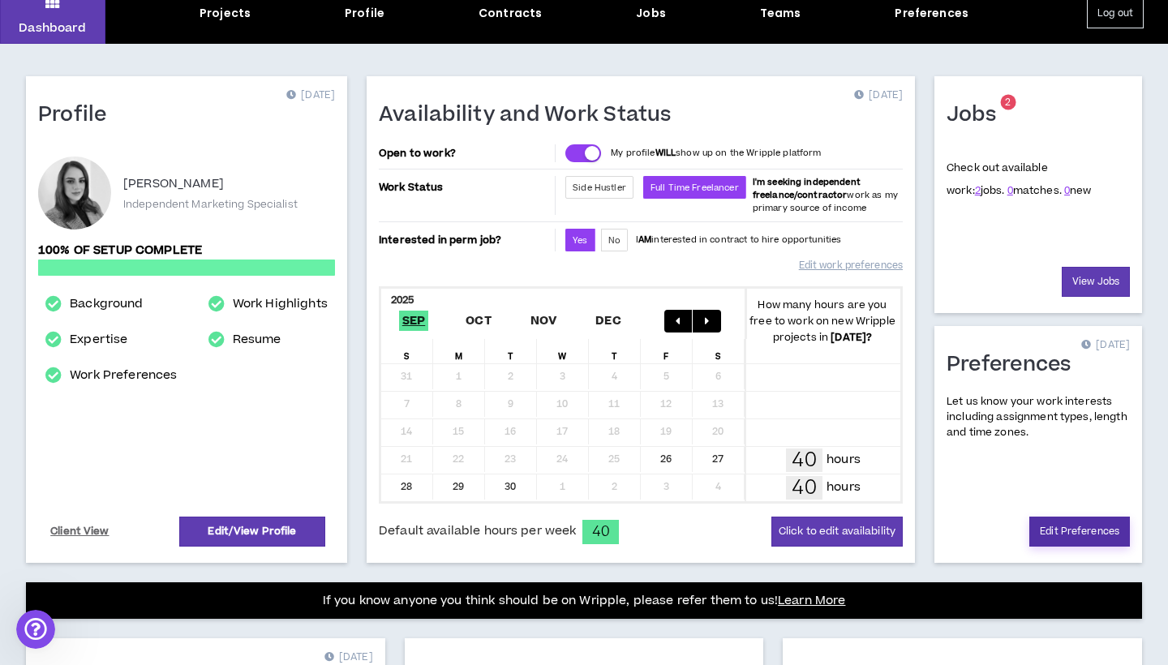
click at [1070, 537] on link "Edit Preferences" at bounding box center [1079, 532] width 101 height 30
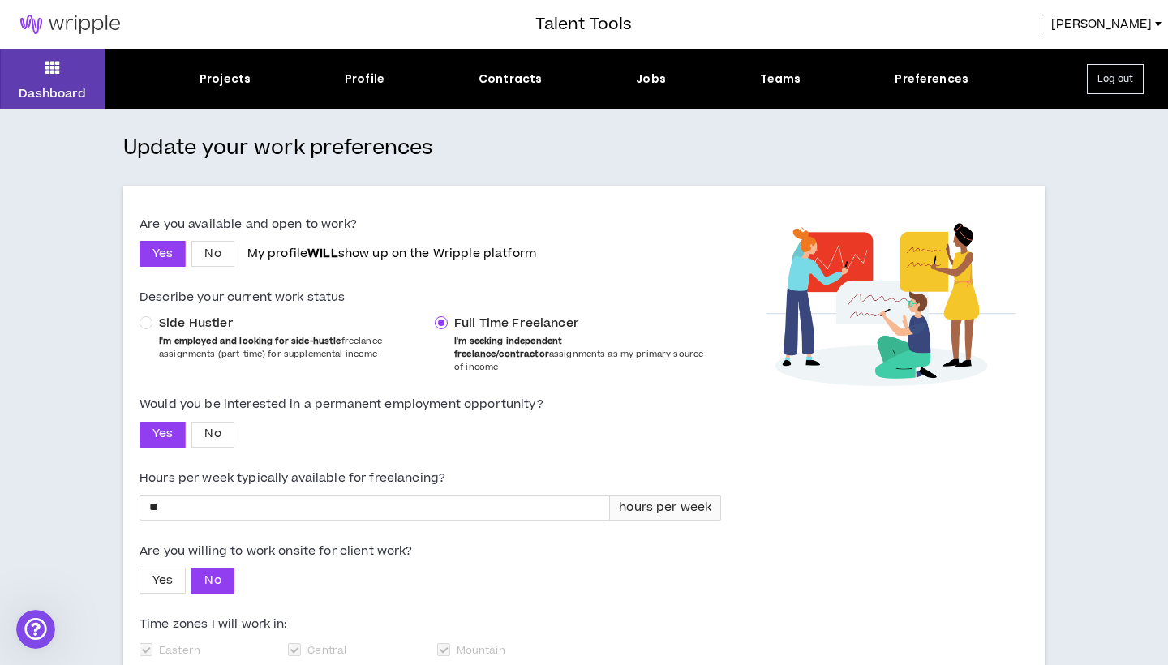
click at [30, 17] on img at bounding box center [70, 24] width 140 height 19
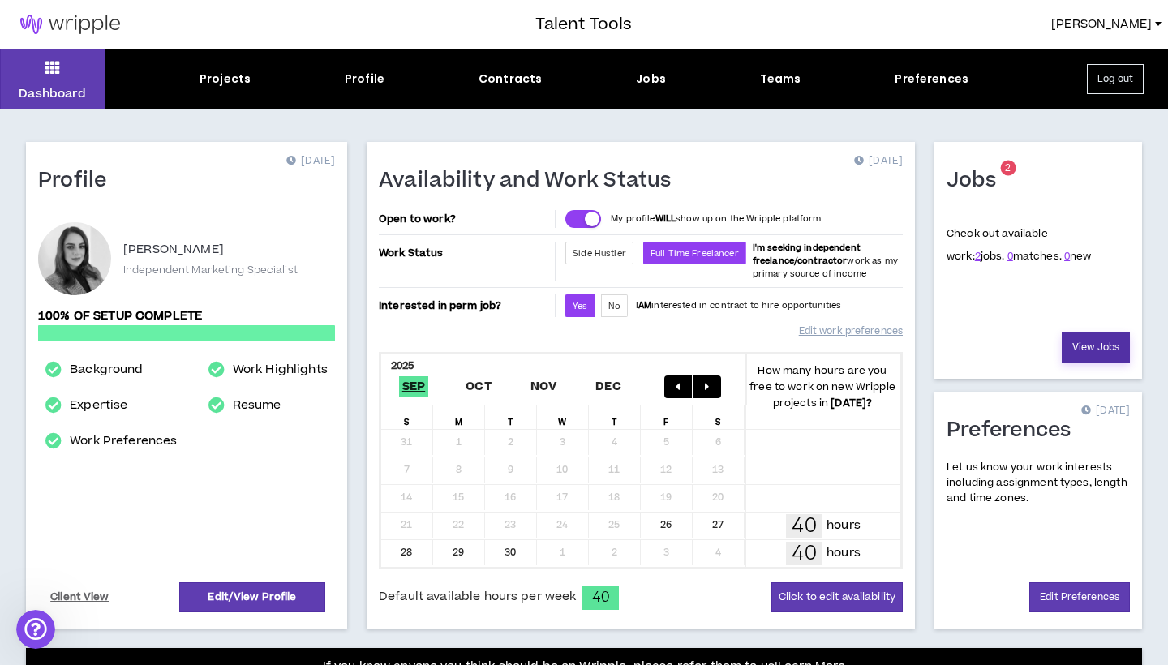
click at [1092, 336] on link "View Jobs" at bounding box center [1096, 348] width 68 height 30
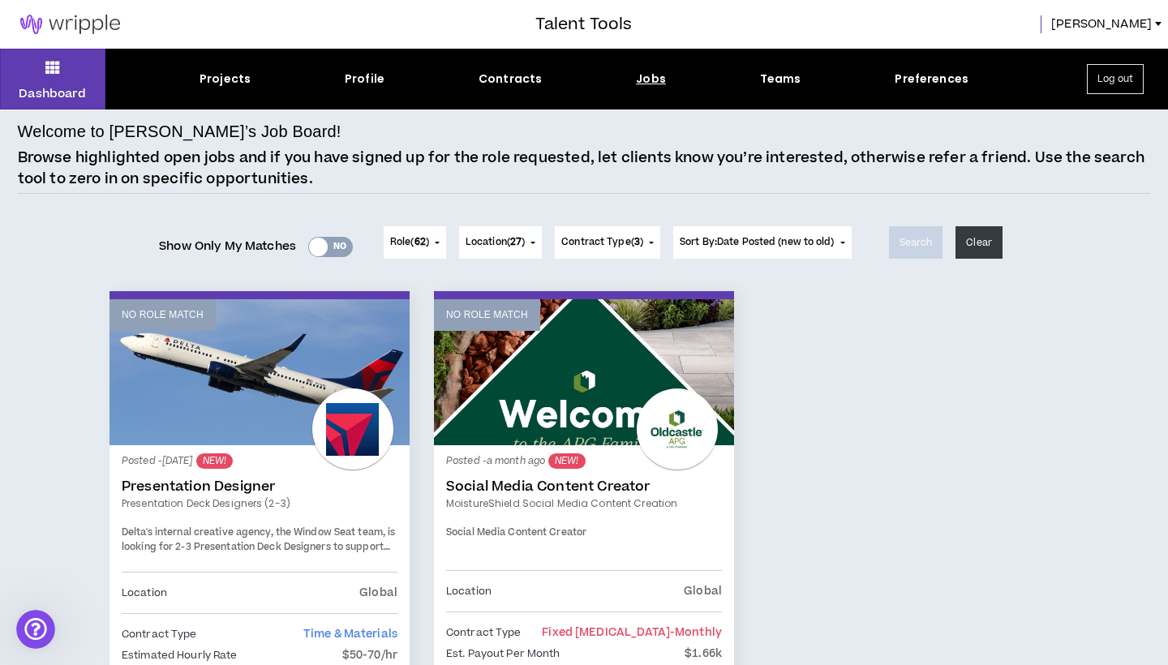
click at [402, 244] on span "Role ( 62 )" at bounding box center [409, 242] width 39 height 15
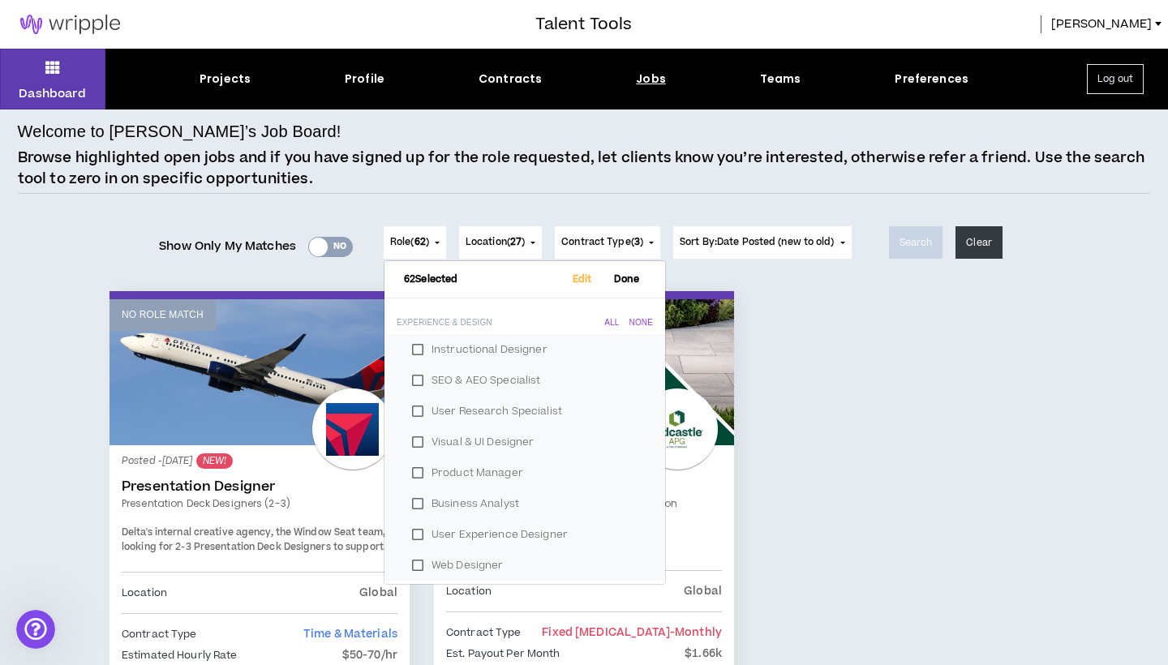
scroll to position [-1, 0]
click at [427, 231] on button "Role ( 62 )" at bounding box center [415, 242] width 62 height 32
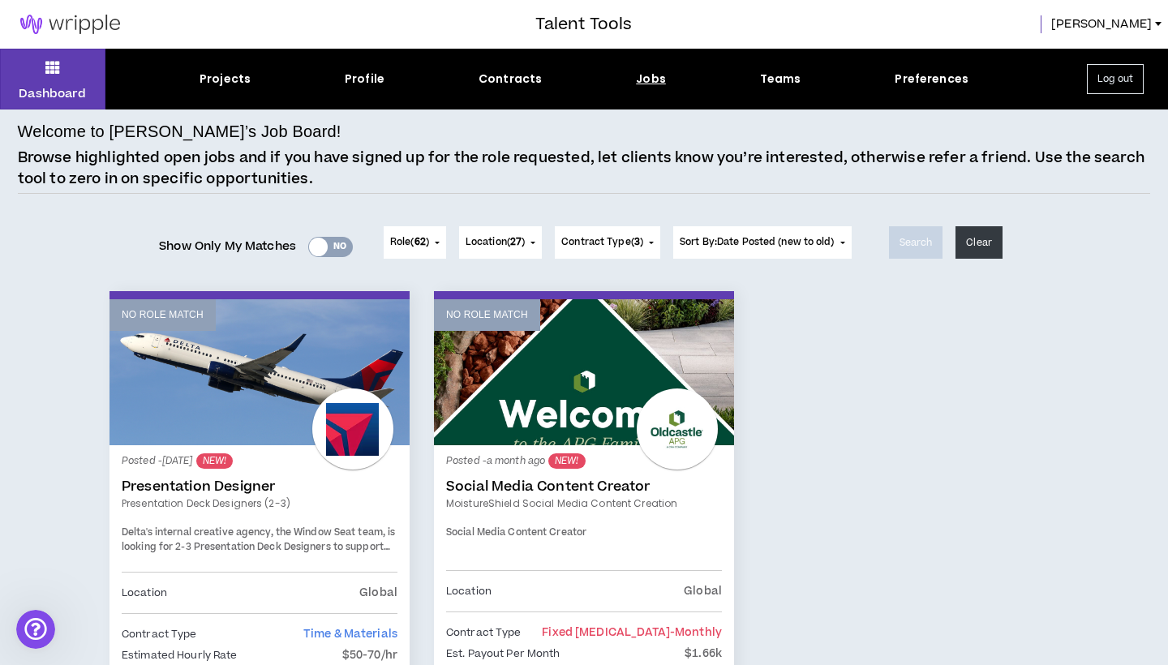
click at [528, 397] on link "No Role Match" at bounding box center [584, 372] width 300 height 146
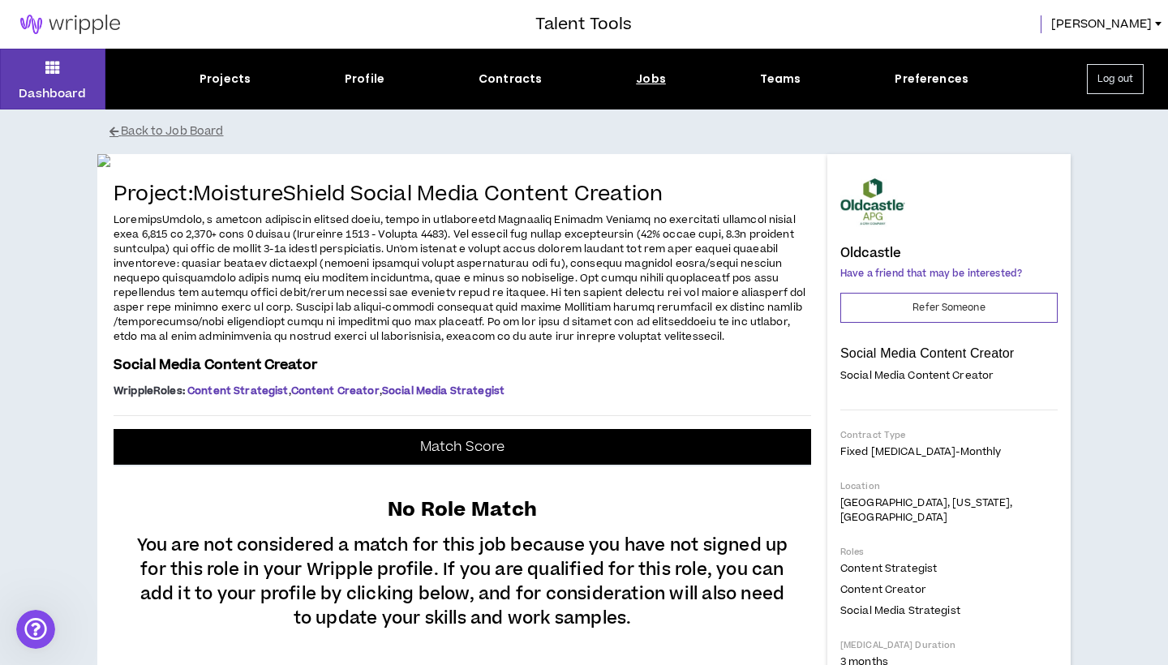
click at [87, 19] on img at bounding box center [70, 24] width 140 height 19
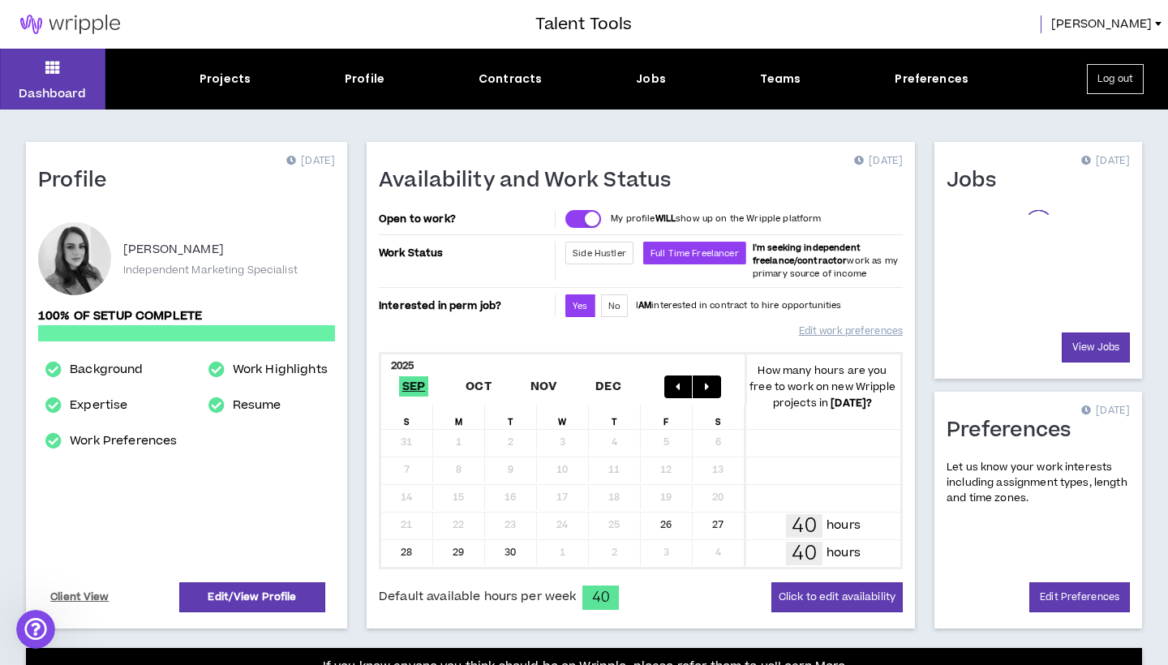
click at [1142, 29] on span "[PERSON_NAME]" at bounding box center [1101, 24] width 101 height 18
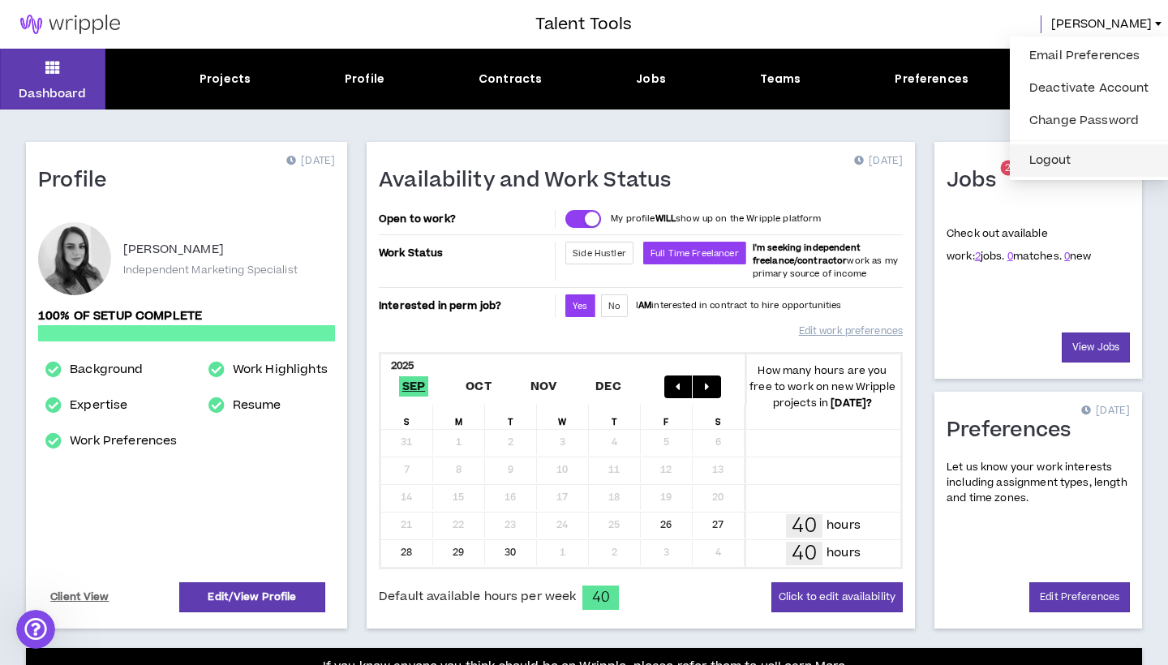
click at [1050, 156] on button "Logout" at bounding box center [1088, 160] width 139 height 24
